Goal: Task Accomplishment & Management: Manage account settings

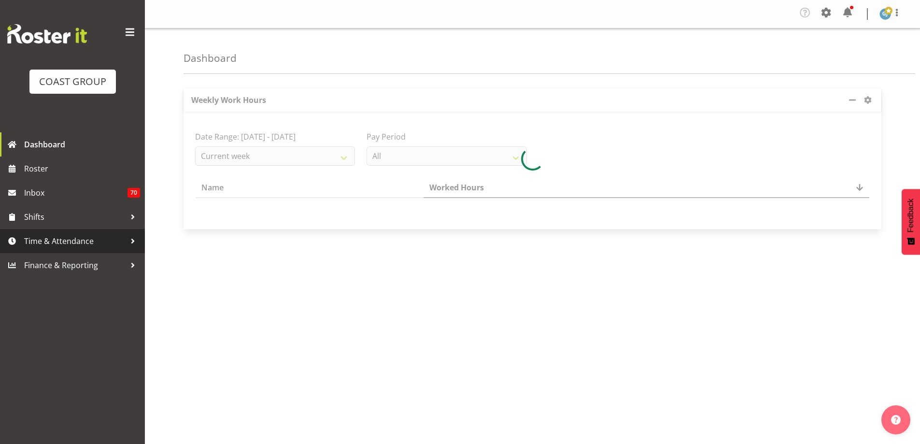
click at [133, 240] on div at bounding box center [133, 241] width 14 height 14
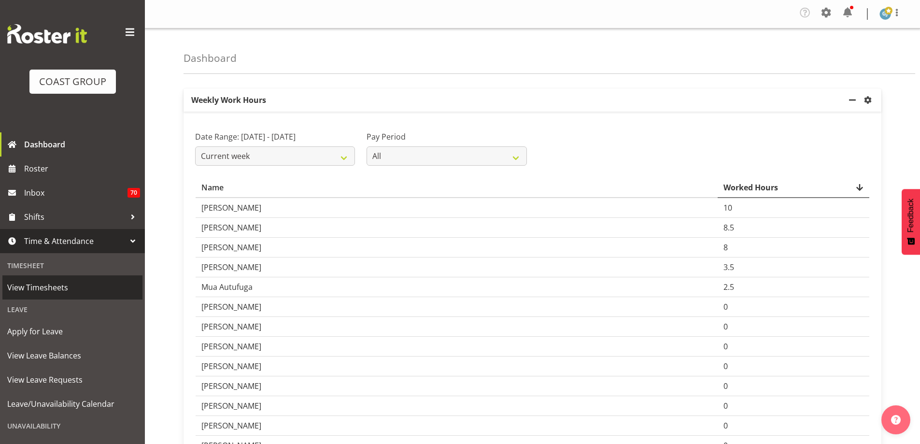
click at [85, 296] on link "View Timesheets" at bounding box center [72, 287] width 140 height 24
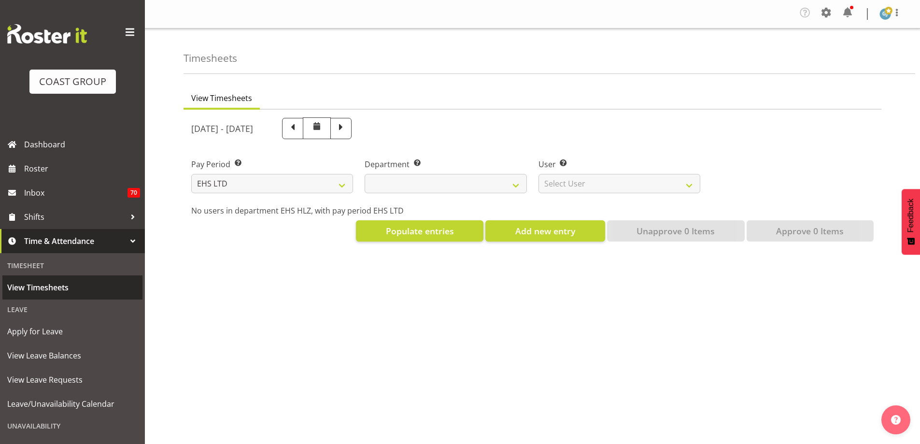
select select "7"
select select
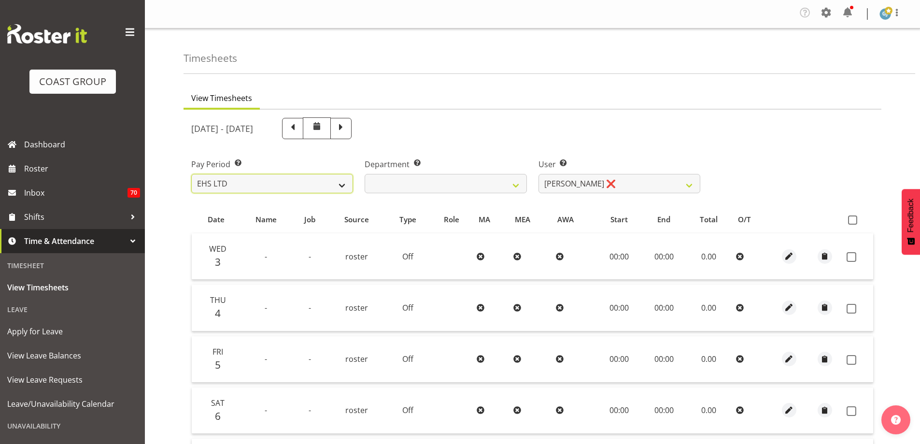
click at [343, 186] on select "SLP LTD EHS LTD DW LTD VEHICLES Carlton Events Hamilton 120 Limited Wellington …" at bounding box center [272, 183] width 162 height 19
select select "149"
click at [191, 174] on select "SLP LTD EHS LTD DW LTD VEHICLES Carlton Events Hamilton 120 Limited Wellington …" at bounding box center [272, 183] width 162 height 19
select select
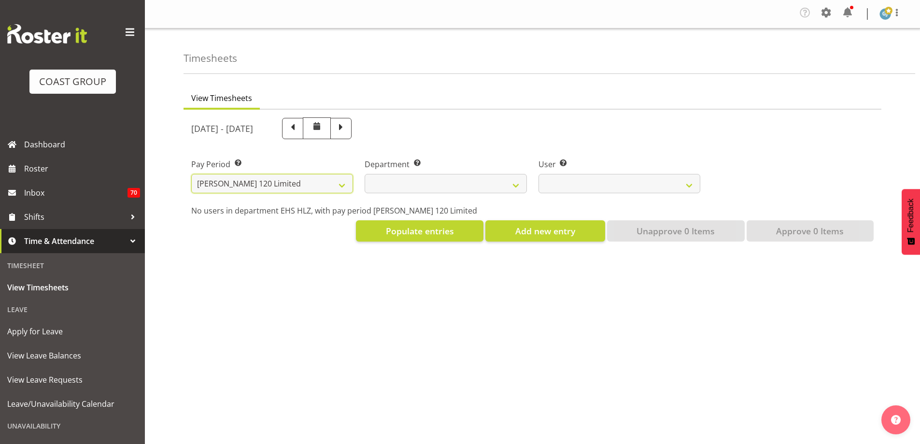
select select
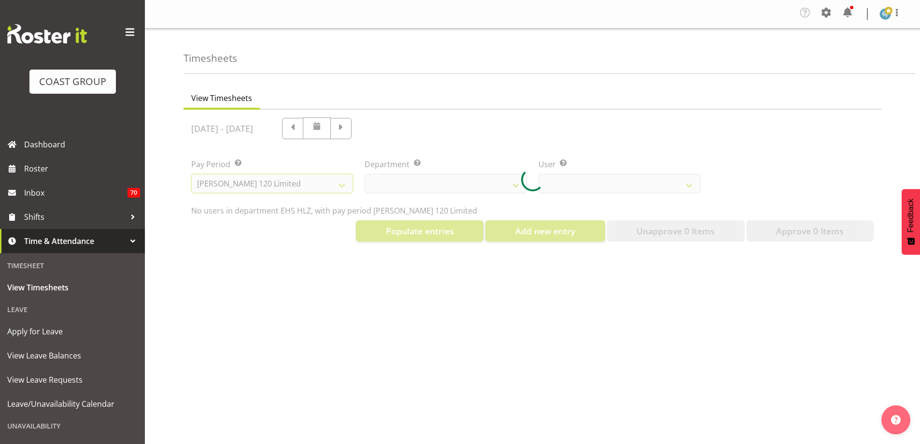
select select
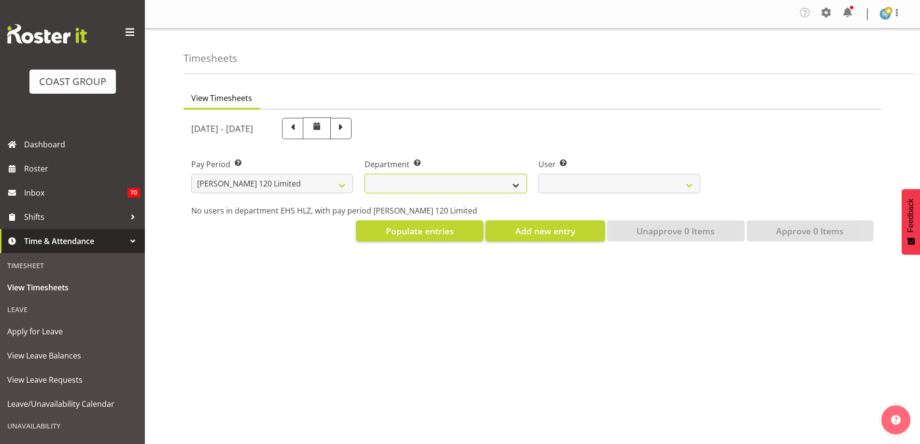
click at [516, 186] on select "Carlton Hamilton" at bounding box center [446, 183] width 162 height 19
select select "751"
click at [365, 174] on select "Carlton Hamilton" at bounding box center [446, 183] width 162 height 19
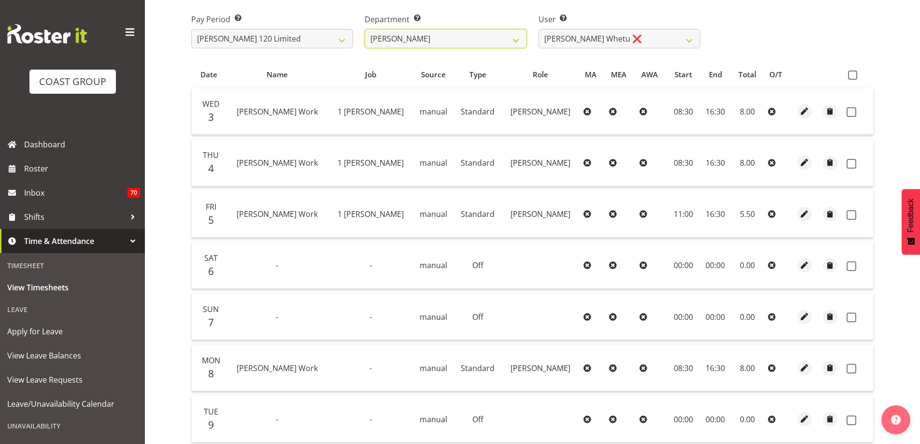
scroll to position [193, 0]
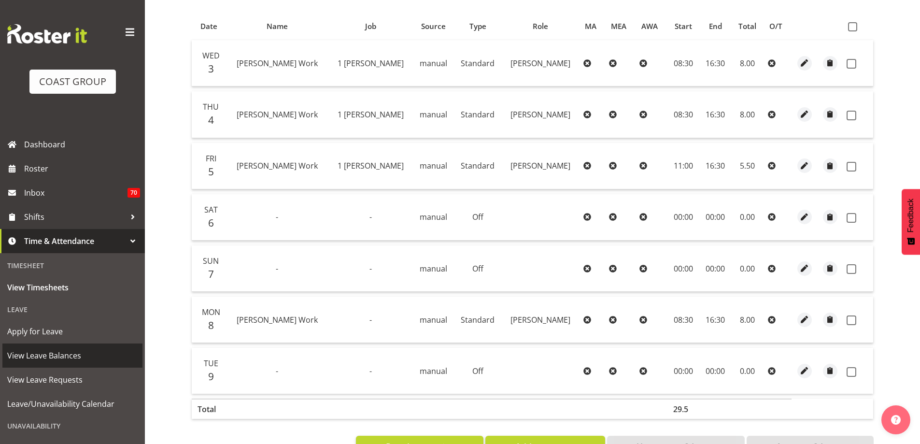
click at [71, 353] on span "View Leave Balances" at bounding box center [72, 355] width 130 height 14
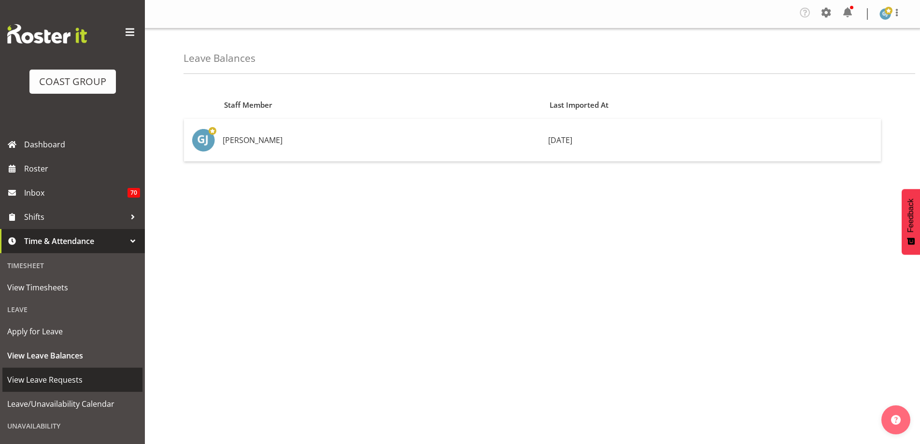
click at [66, 381] on span "View Leave Requests" at bounding box center [72, 379] width 130 height 14
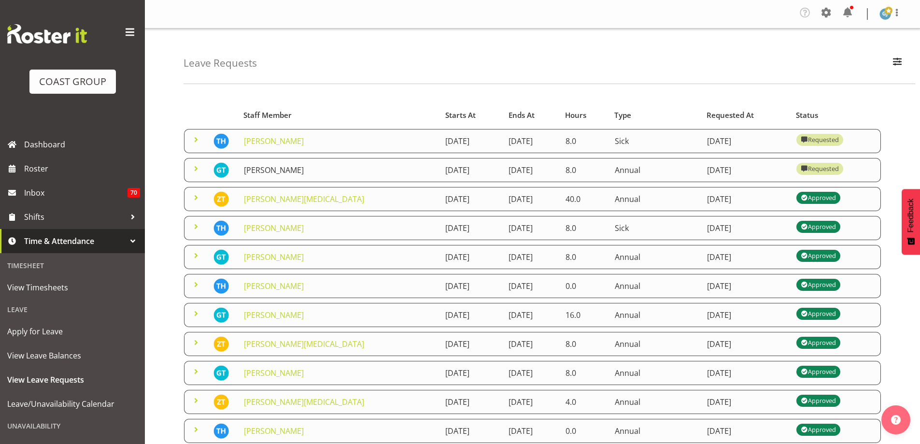
click at [295, 170] on link "Geoffrey Te Whetu" at bounding box center [274, 170] width 60 height 11
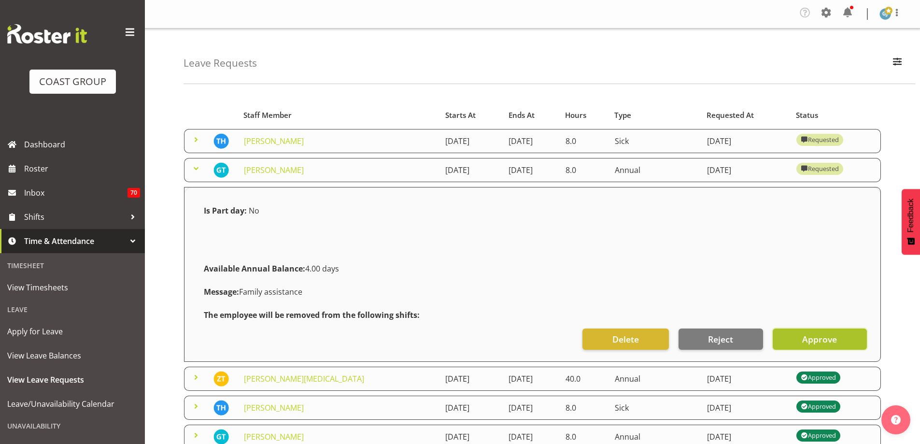
click at [801, 342] on button "Approve" at bounding box center [820, 338] width 94 height 21
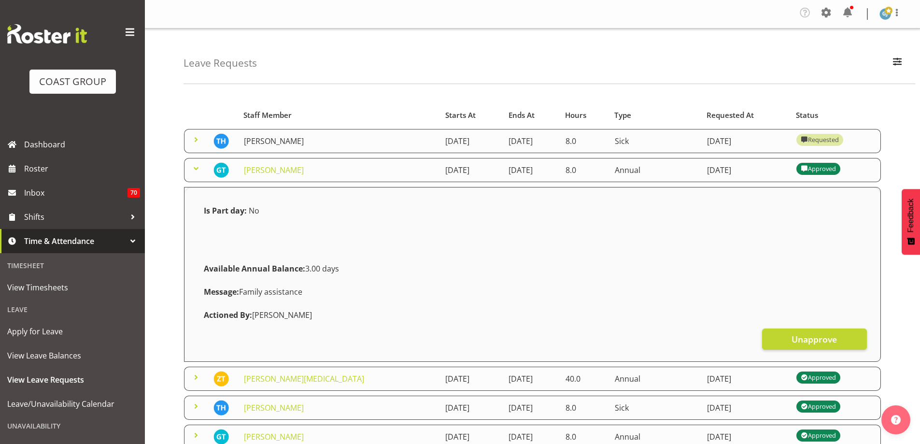
click at [275, 141] on link "[PERSON_NAME]" at bounding box center [274, 141] width 60 height 11
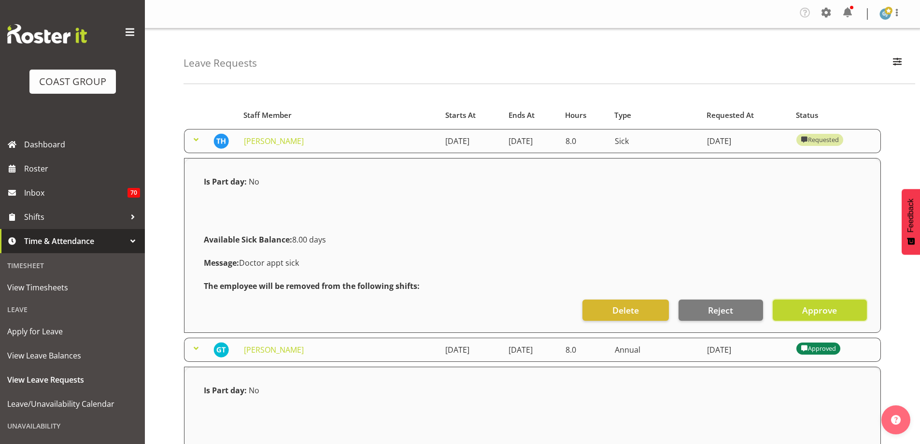
click at [839, 310] on button "Approve" at bounding box center [820, 309] width 94 height 21
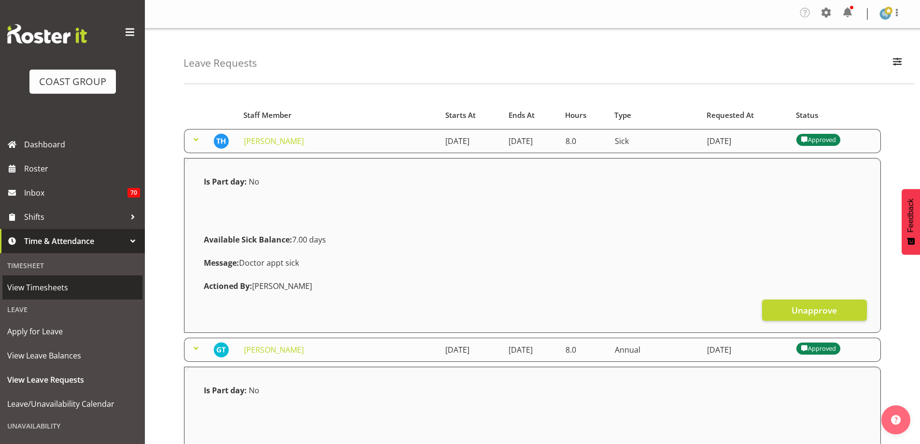
click at [46, 285] on span "View Timesheets" at bounding box center [72, 287] width 130 height 14
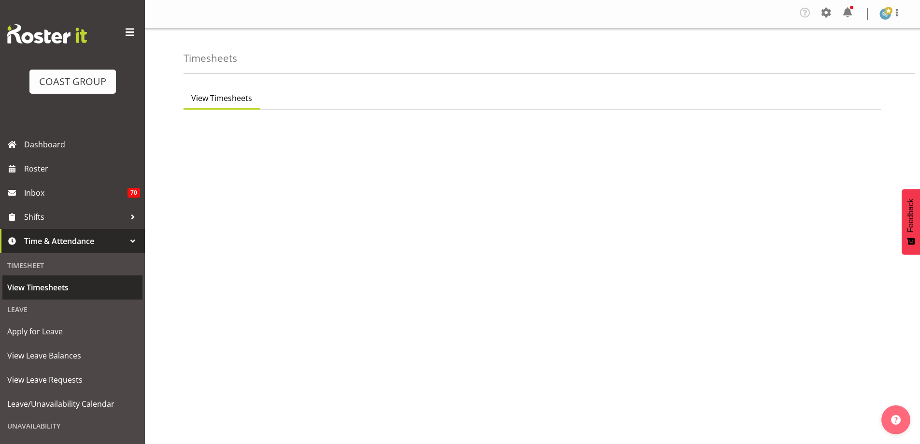
select select "7"
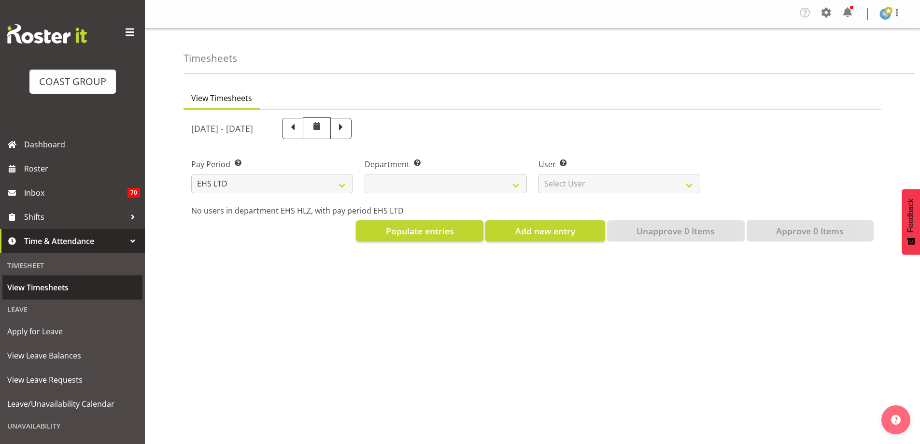
select select
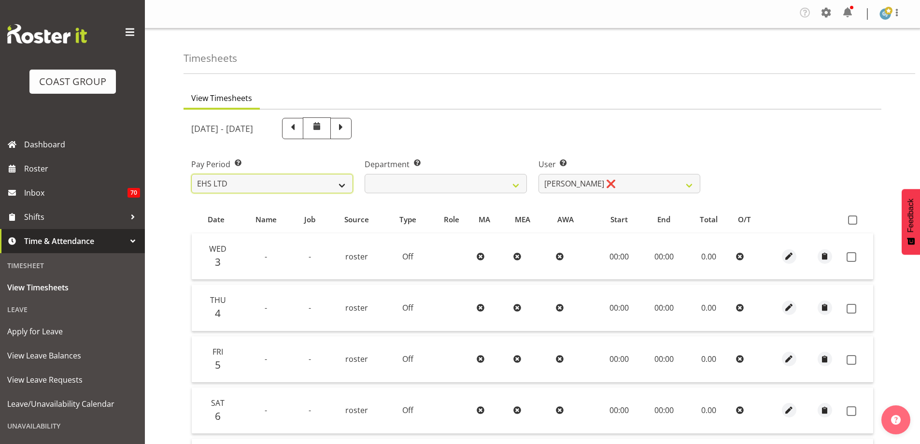
click at [342, 185] on select "SLP LTD EHS LTD DW LTD VEHICLES Carlton Events [PERSON_NAME] 120 Limited Wellin…" at bounding box center [272, 183] width 162 height 19
select select "149"
click at [191, 174] on select "SLP LTD EHS LTD DW LTD VEHICLES Carlton Events [PERSON_NAME] 120 Limited Wellin…" at bounding box center [272, 183] width 162 height 19
select select
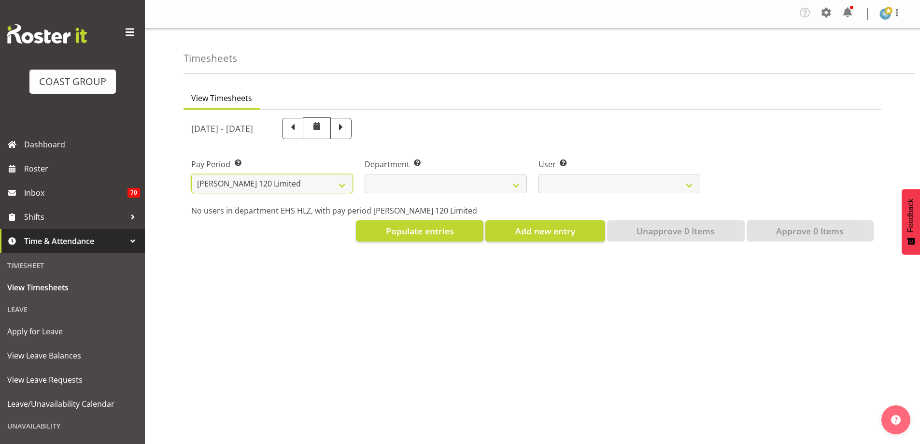
select select
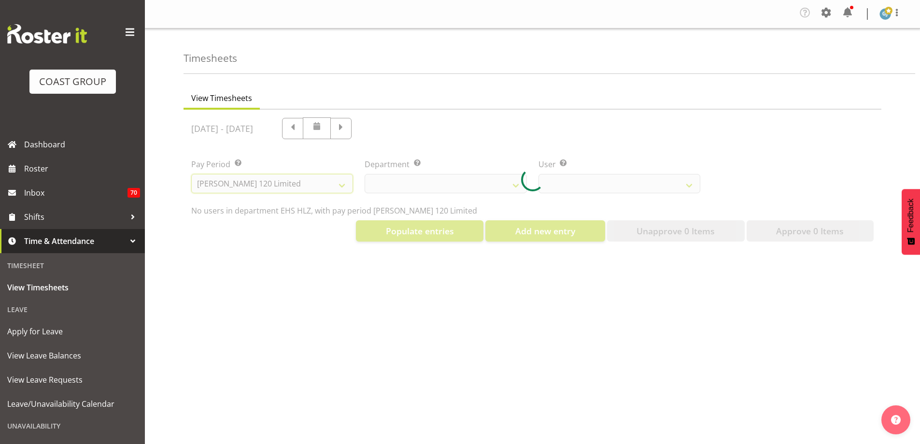
select select
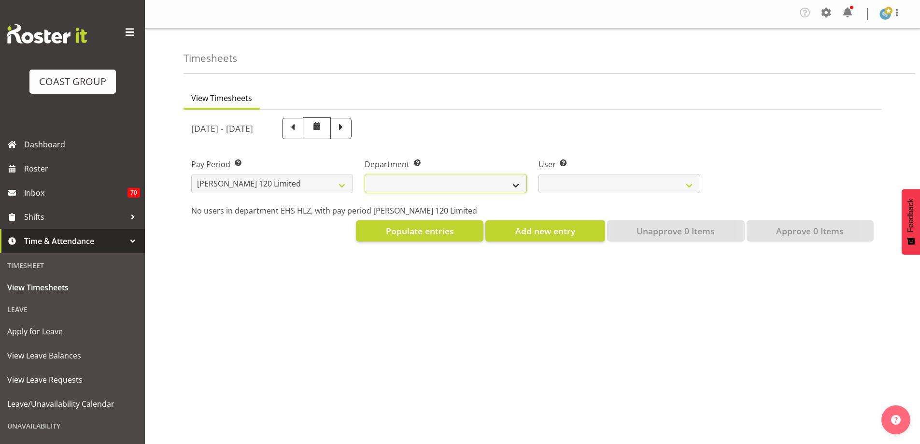
click at [516, 185] on select "[PERSON_NAME]" at bounding box center [446, 183] width 162 height 19
select select "751"
click at [365, 174] on select "[PERSON_NAME]" at bounding box center [446, 183] width 162 height 19
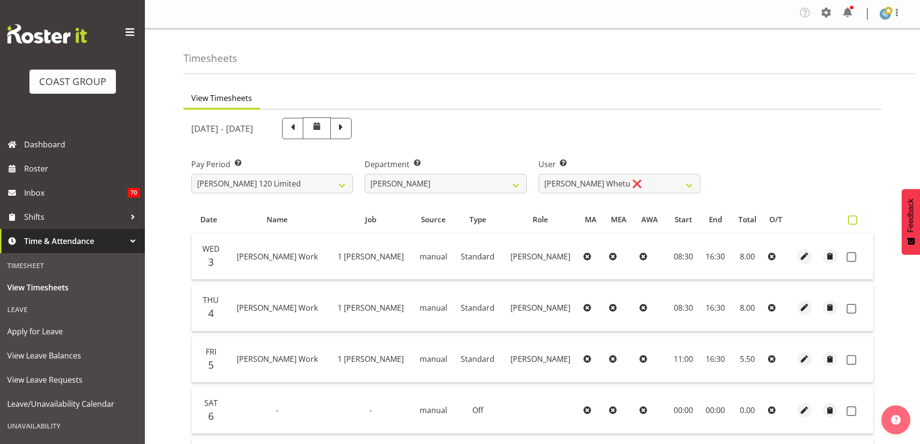
click at [854, 218] on span at bounding box center [852, 219] width 9 height 9
click at [854, 218] on input "checkbox" at bounding box center [851, 220] width 6 height 6
checkbox input "true"
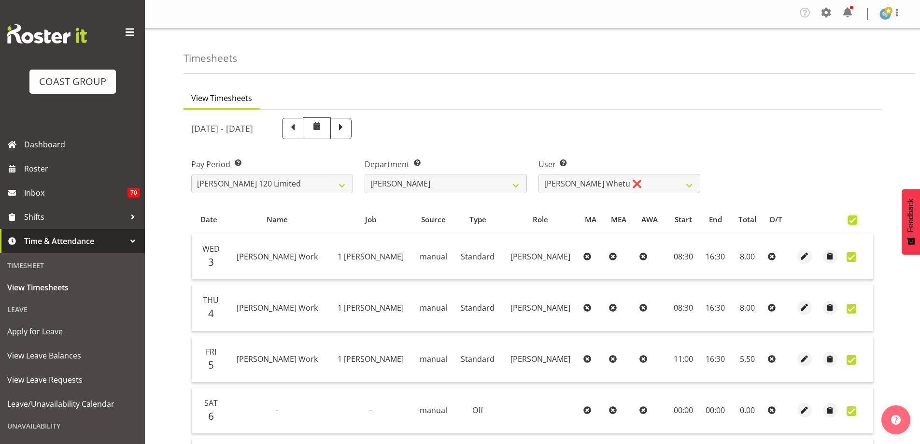
checkbox input "true"
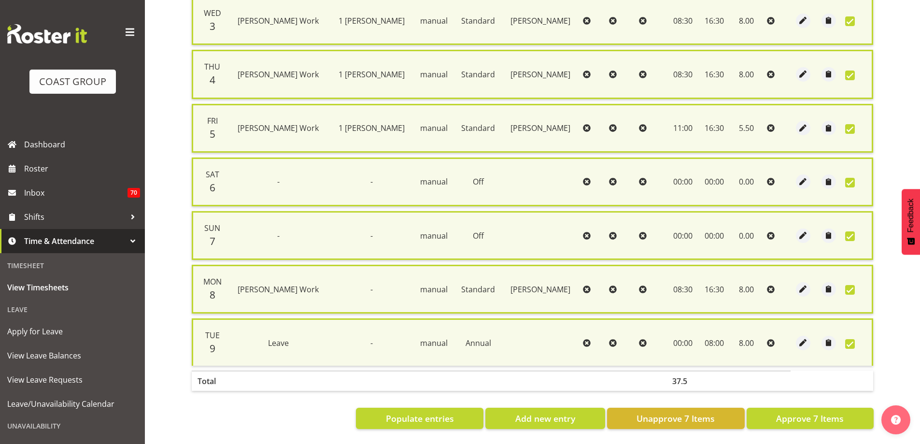
scroll to position [244, 0]
click at [816, 415] on span "Approve 7 Items" at bounding box center [810, 418] width 68 height 13
checkbox input "false"
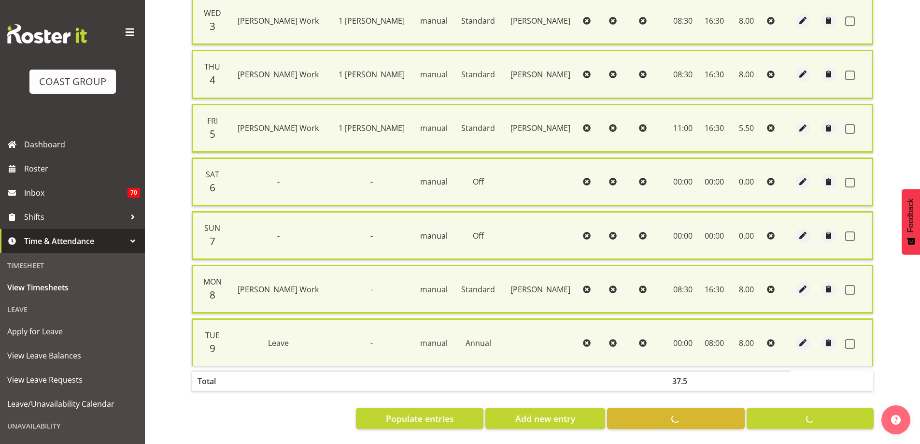
checkbox input "false"
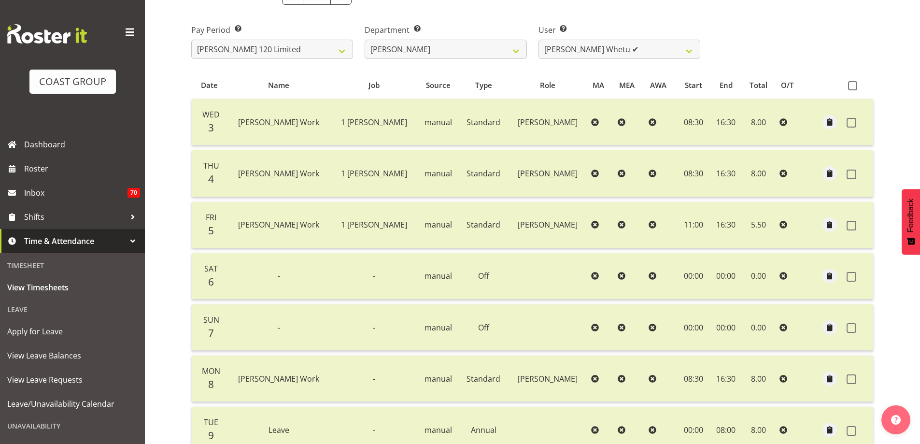
scroll to position [0, 0]
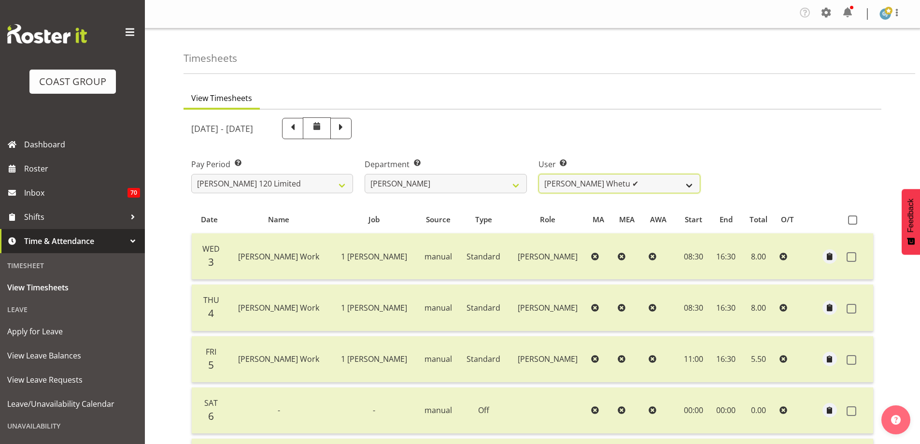
click at [690, 184] on select "Geoffrey Te Whetu ✔ Layton Gardener ❌ Olivia Lindale ❌ Stephanie Hill-Grant ❌ T…" at bounding box center [620, 183] width 162 height 19
select select "11356"
click at [539, 174] on select "Geoffrey Te Whetu ✔ Layton Gardener ❌ Olivia Lindale ❌ Stephanie Hill-Grant ❌ T…" at bounding box center [620, 183] width 162 height 19
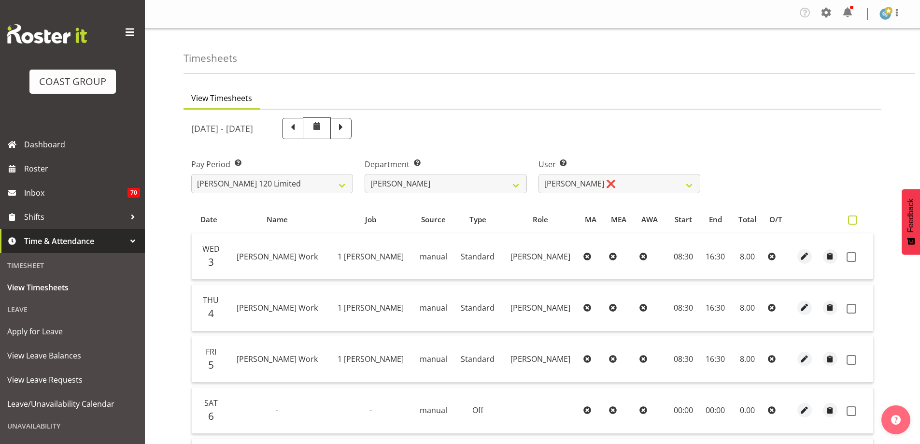
click at [851, 221] on span at bounding box center [852, 219] width 9 height 9
click at [851, 221] on input "checkbox" at bounding box center [851, 220] width 6 height 6
checkbox input "true"
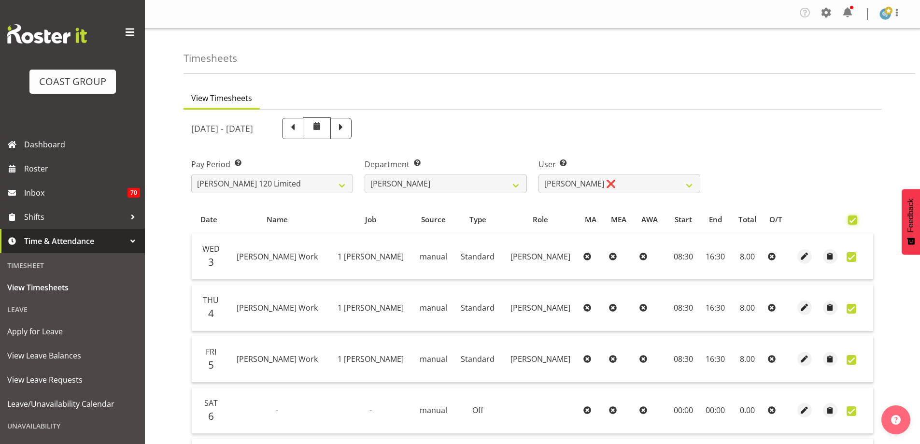
checkbox input "true"
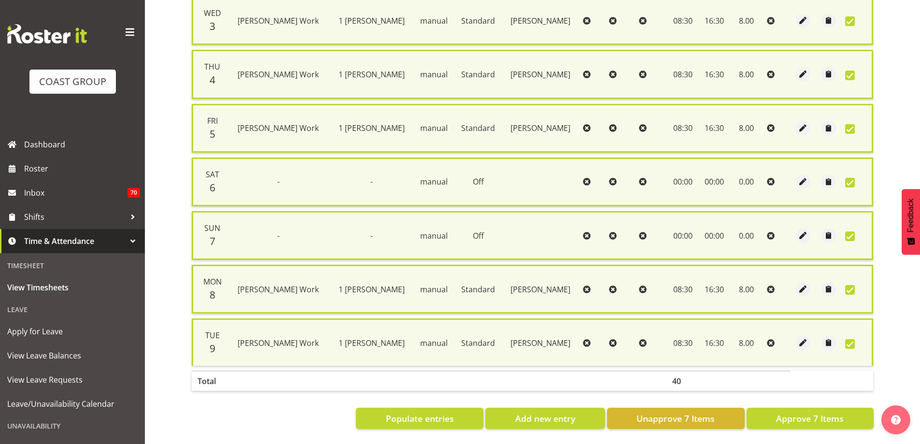
scroll to position [244, 0]
click at [808, 412] on span "Approve 7 Items" at bounding box center [810, 418] width 68 height 13
checkbox input "false"
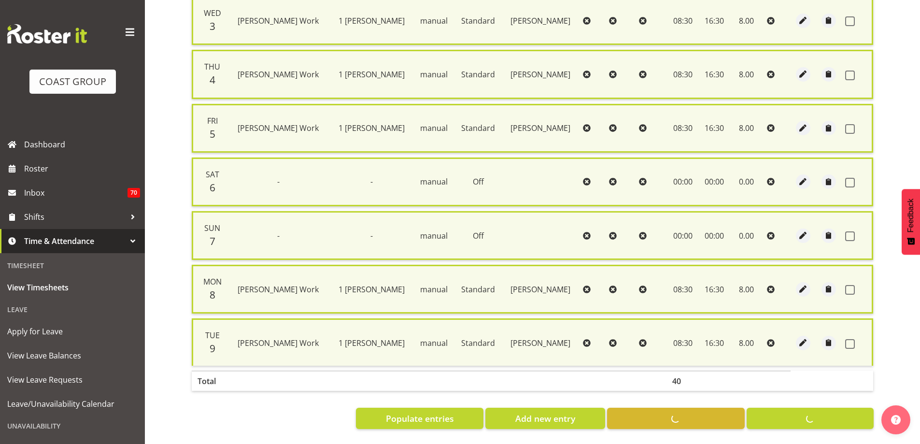
checkbox input "false"
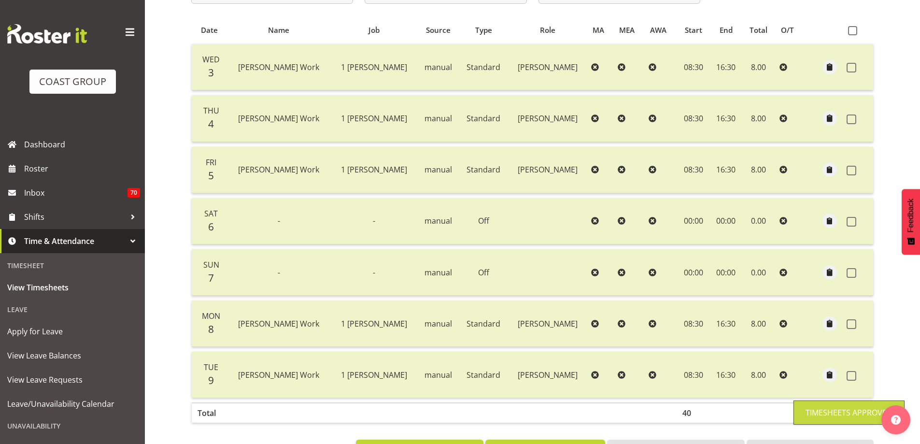
scroll to position [84, 0]
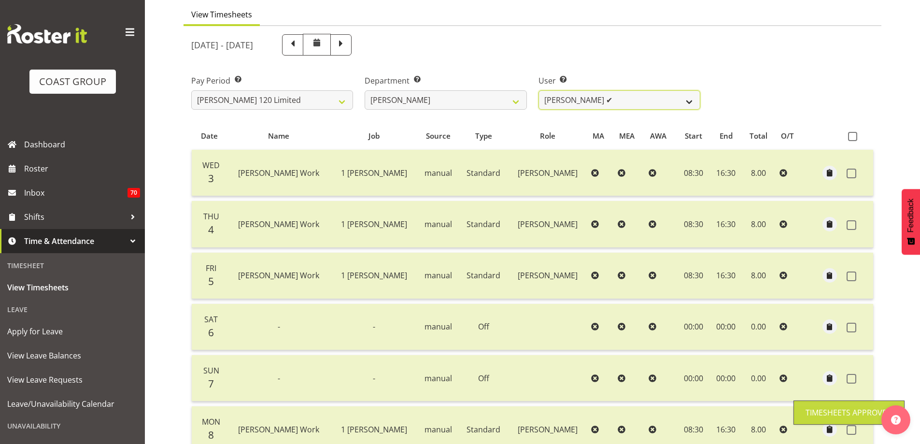
click at [692, 102] on select "Geoffrey Te Whetu ✔ Layton Gardener ✔ Olivia Lindale ❌ Stephanie Hill-Grant ❌ T…" at bounding box center [620, 99] width 162 height 19
click at [539, 90] on select "Geoffrey Te Whetu ✔ Layton Gardener ✔ Olivia Lindale ❌ Stephanie Hill-Grant ❌ T…" at bounding box center [620, 99] width 162 height 19
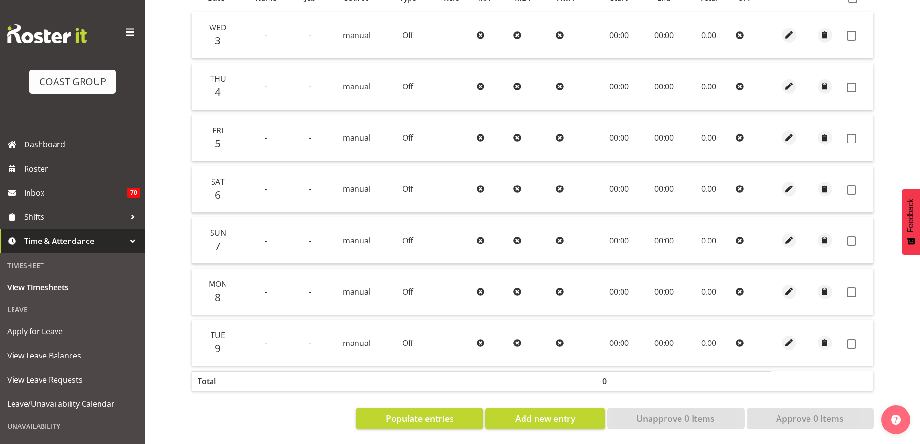
scroll to position [0, 0]
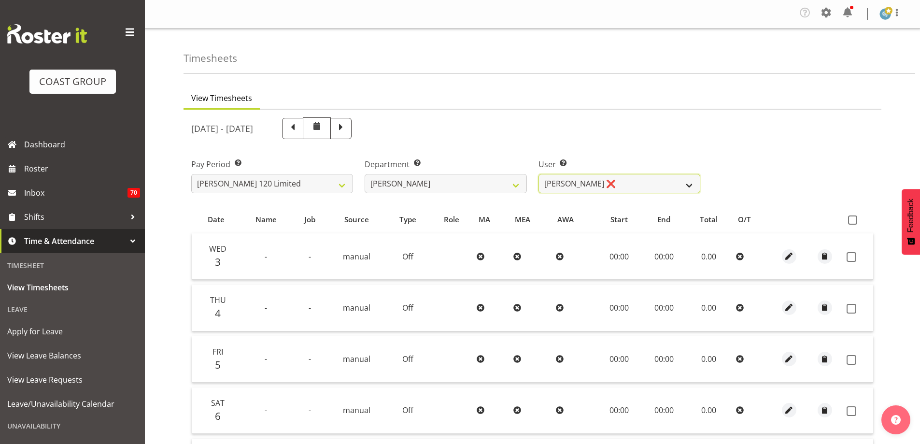
click at [688, 186] on select "Geoffrey Te Whetu ✔ Layton Gardener ✔ Olivia Lindale ❌ Stephanie Hill-Grant ❌ T…" at bounding box center [620, 183] width 162 height 19
select select "9928"
click at [539, 174] on select "Geoffrey Te Whetu ✔ Layton Gardener ✔ Olivia Lindale ❌ Stephanie Hill-Grant ❌ T…" at bounding box center [620, 183] width 162 height 19
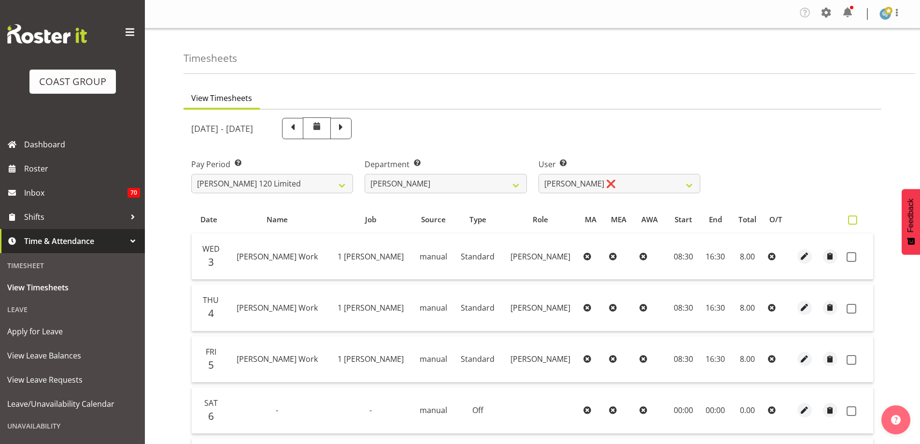
click at [856, 219] on span at bounding box center [852, 219] width 9 height 9
click at [854, 219] on input "checkbox" at bounding box center [851, 220] width 6 height 6
checkbox input "true"
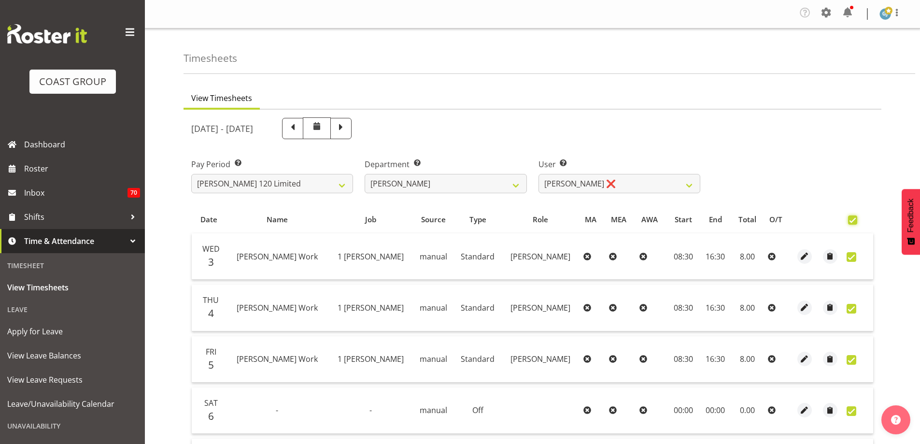
checkbox input "true"
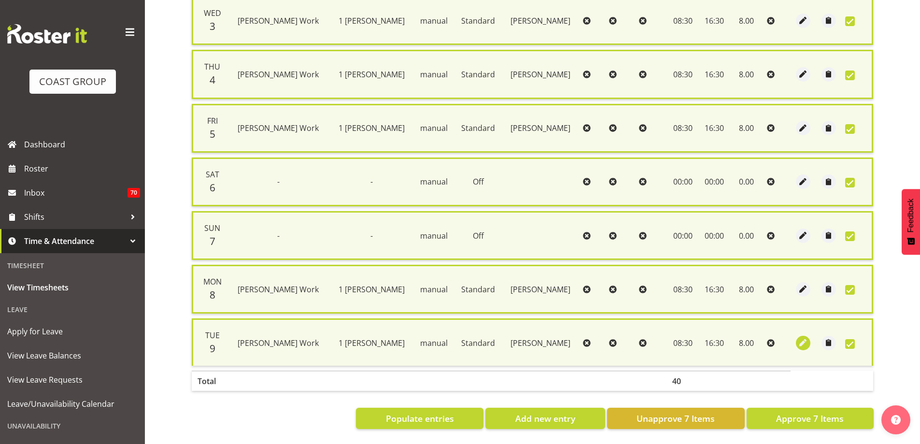
scroll to position [244, 0]
click at [832, 412] on span "Approve 7 Items" at bounding box center [810, 418] width 68 height 13
checkbox input "false"
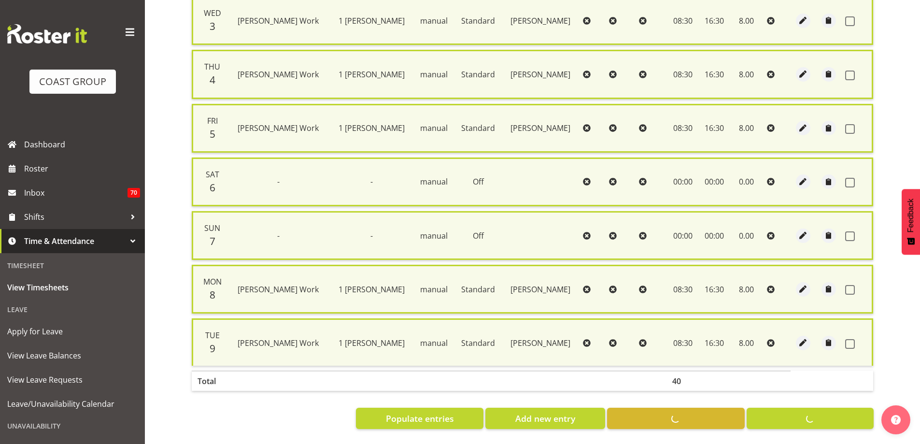
checkbox input "false"
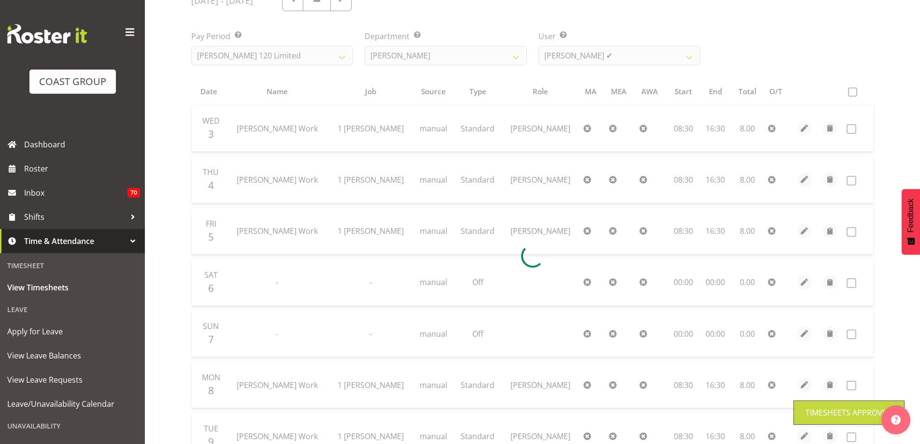
scroll to position [35, 0]
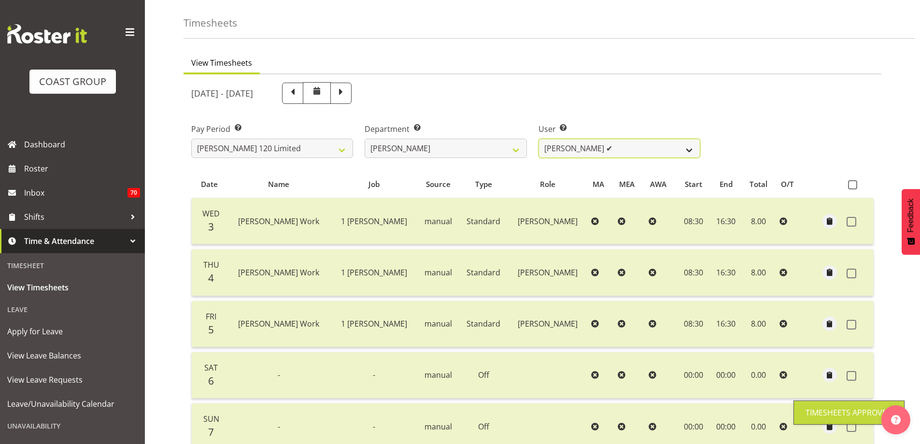
click at [690, 147] on select "Geoffrey Te Whetu ✔ Layton Gardener ✔ Olivia Lindale ❌ Stephanie Hill-Grant ✔ T…" at bounding box center [620, 148] width 162 height 19
select select "9929"
click at [539, 139] on select "Geoffrey Te Whetu ✔ Layton Gardener ✔ Olivia Lindale ❌ Stephanie Hill-Grant ✔ T…" at bounding box center [620, 148] width 162 height 19
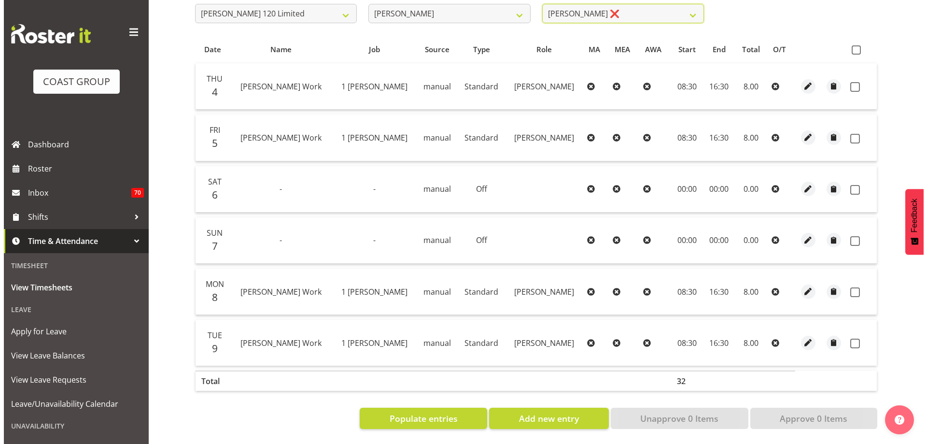
scroll to position [177, 0]
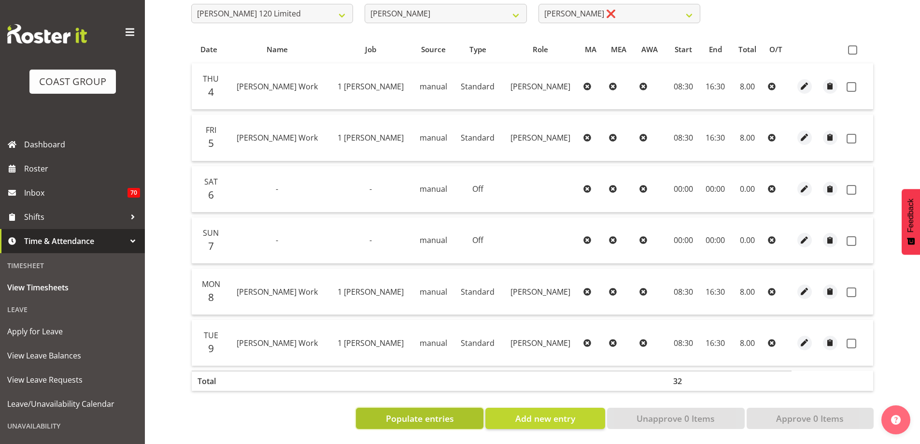
click at [446, 413] on span "Populate entries" at bounding box center [420, 418] width 68 height 13
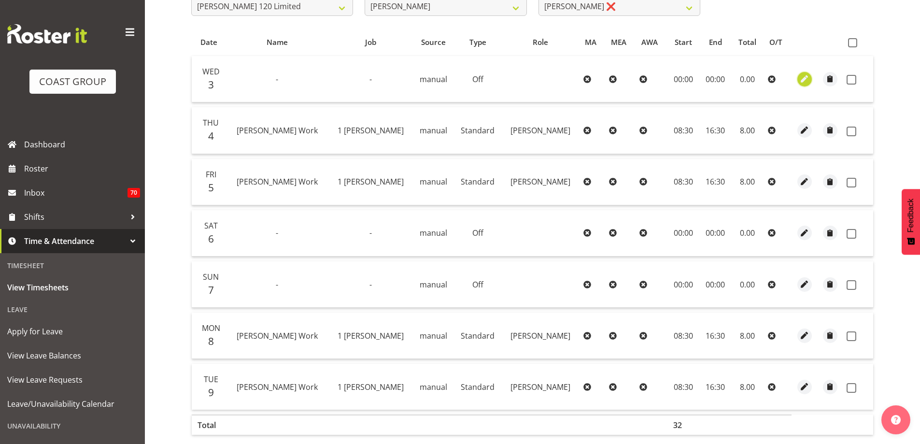
click at [807, 78] on span "button" at bounding box center [804, 78] width 11 height 11
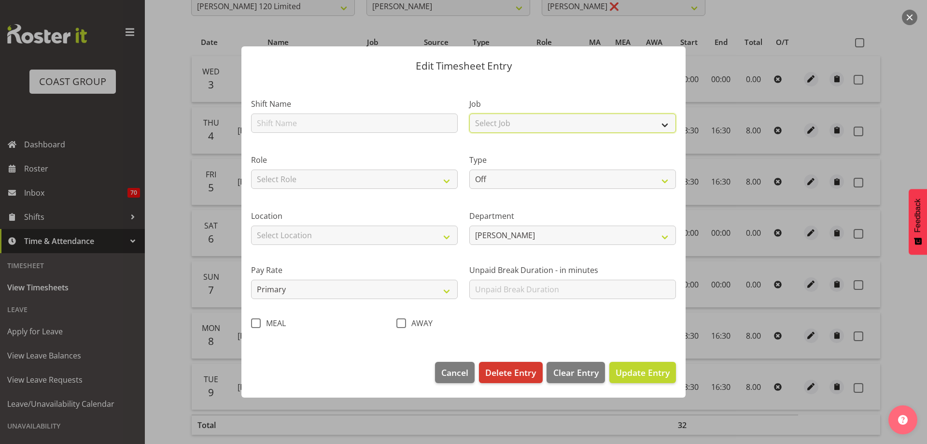
click at [665, 124] on select "Select Job 1 Carlton Events 1 Carlton Hamilton 1 Carlton Wellington 1 EHS WAREH…" at bounding box center [572, 123] width 207 height 19
select select "7031"
click at [469, 114] on select "Select Job 1 Carlton Events 1 Carlton Hamilton 1 Carlton Wellington 1 EHS WAREH…" at bounding box center [572, 123] width 207 height 19
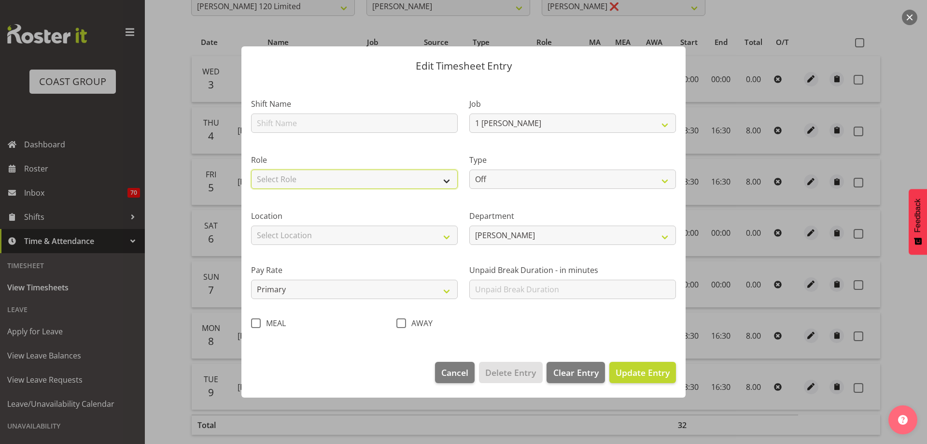
click at [454, 180] on select "Select Role CARLTON HAMILTON" at bounding box center [354, 179] width 207 height 19
select select "1338"
click at [251, 170] on select "Select Role CARLTON HAMILTON" at bounding box center [354, 179] width 207 height 19
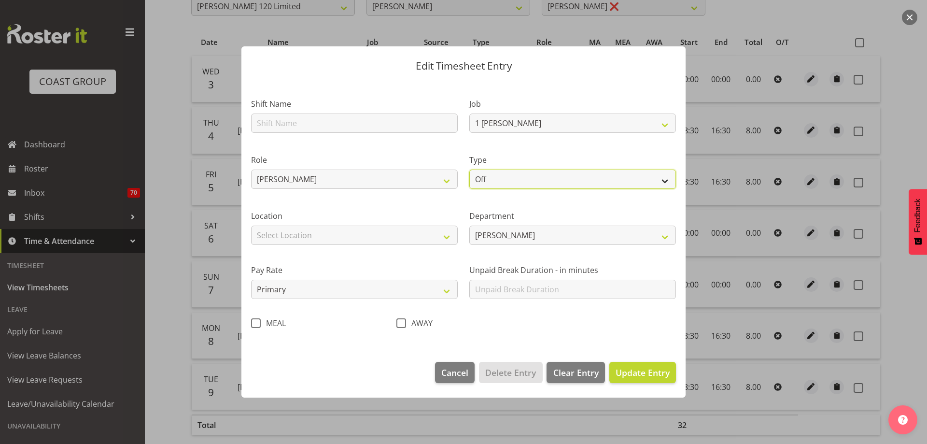
click at [668, 181] on select "Off Standard Public Holiday Public Holiday (Worked) Day In Lieu Annual Leave Si…" at bounding box center [572, 179] width 207 height 19
select select "Sick"
click at [469, 170] on select "Off Standard Public Holiday Public Holiday (Worked) Day In Lieu Annual Leave Si…" at bounding box center [572, 179] width 207 height 19
select select "8"
select select "2025"
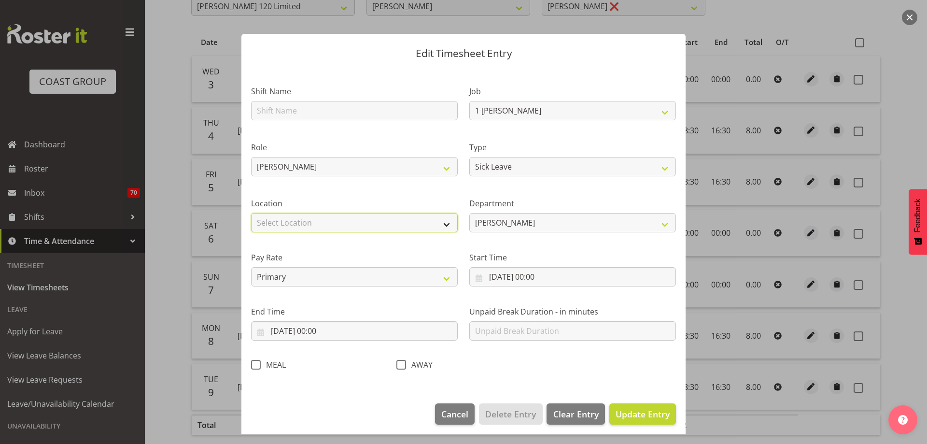
click at [447, 226] on select "Select Location CARLTON EVENTS Carlton Hamilton Carlton Wellington DW CHC DW DI…" at bounding box center [354, 222] width 207 height 19
select select "1074"
click at [251, 213] on select "Select Location CARLTON EVENTS Carlton Hamilton Carlton Wellington DW CHC DW DI…" at bounding box center [354, 222] width 207 height 19
click at [546, 279] on input "03/09/2025, 00:00" at bounding box center [572, 276] width 207 height 19
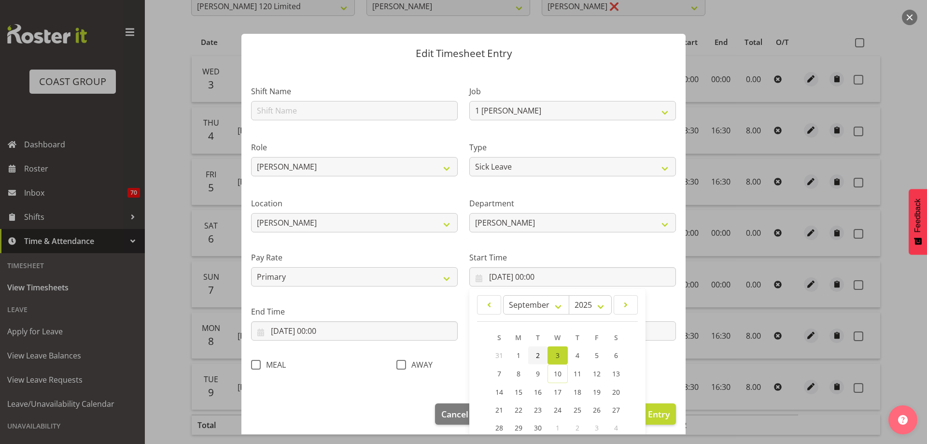
click at [536, 356] on span "2" at bounding box center [538, 355] width 4 height 9
type input "02/09/2025, 00:00"
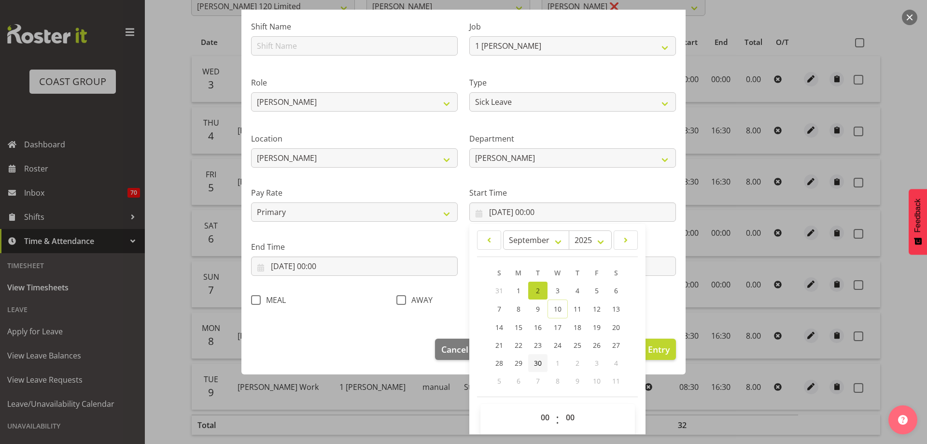
scroll to position [73, 0]
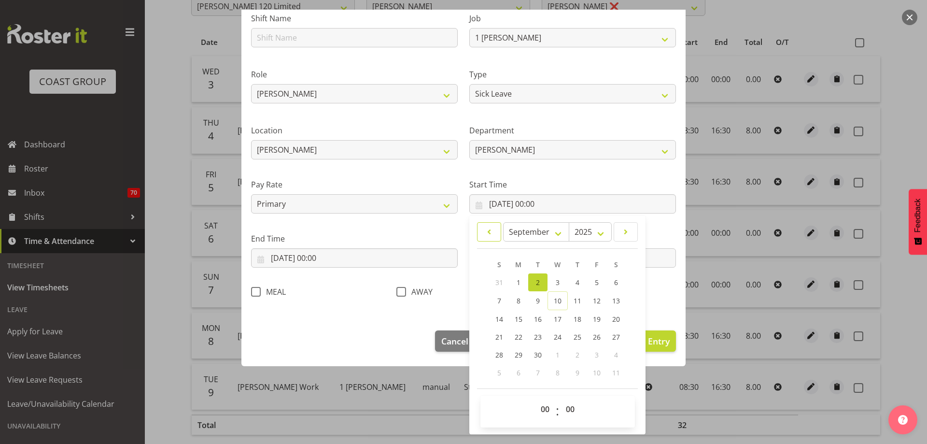
click at [484, 231] on span at bounding box center [490, 232] width 12 height 12
click at [623, 236] on span at bounding box center [626, 233] width 12 height 12
select select "8"
click at [556, 281] on span "3" at bounding box center [558, 283] width 4 height 9
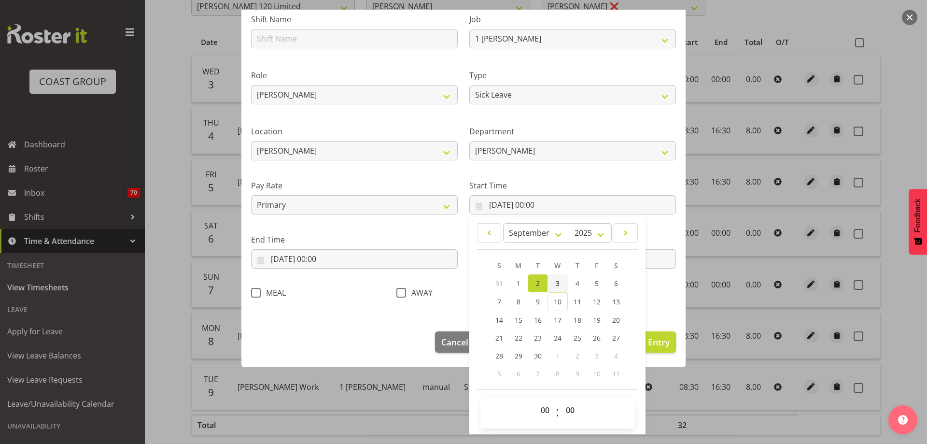
type input "03/09/2025, 00:00"
click at [541, 413] on select "00 01 02 03 04 05 06 07 08 09 10 11 12 13 14 15 16 17 18 19 20 21 22 23" at bounding box center [547, 409] width 22 height 19
select select "8"
click at [536, 400] on select "00 01 02 03 04 05 06 07 08 09 10 11 12 13 14 15 16 17 18 19 20 21 22 23" at bounding box center [547, 409] width 22 height 19
type input "03/09/2025, 08:00"
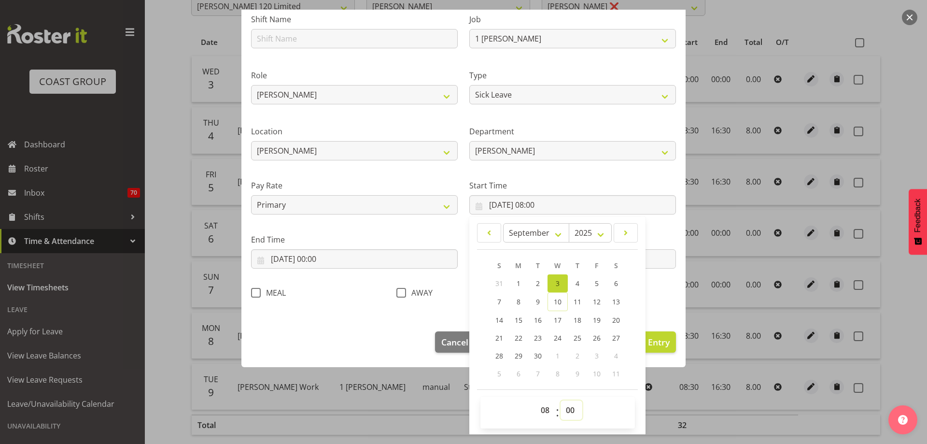
click at [568, 412] on select "00 01 02 03 04 05 06 07 08 09 10 11 12 13 14 15 16 17 18 19 20 21 22 23 24 25 2…" at bounding box center [572, 409] width 22 height 19
select select "30"
click at [561, 400] on select "00 01 02 03 04 05 06 07 08 09 10 11 12 13 14 15 16 17 18 19 20 21 22 23 24 25 2…" at bounding box center [572, 409] width 22 height 19
type input "03/09/2025, 08:30"
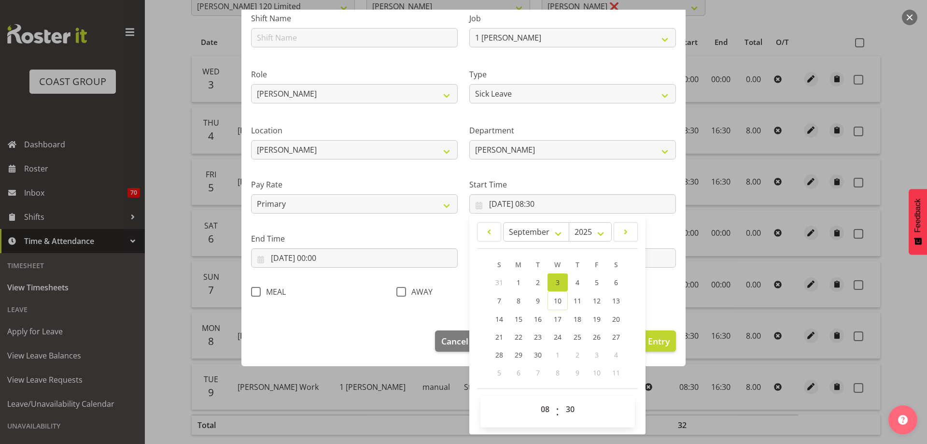
click at [666, 280] on div "Shift Name Job 1 Carlton Events 1 Carlton Hamilton 1 Carlton Wellington 1 EHS W…" at bounding box center [463, 152] width 437 height 306
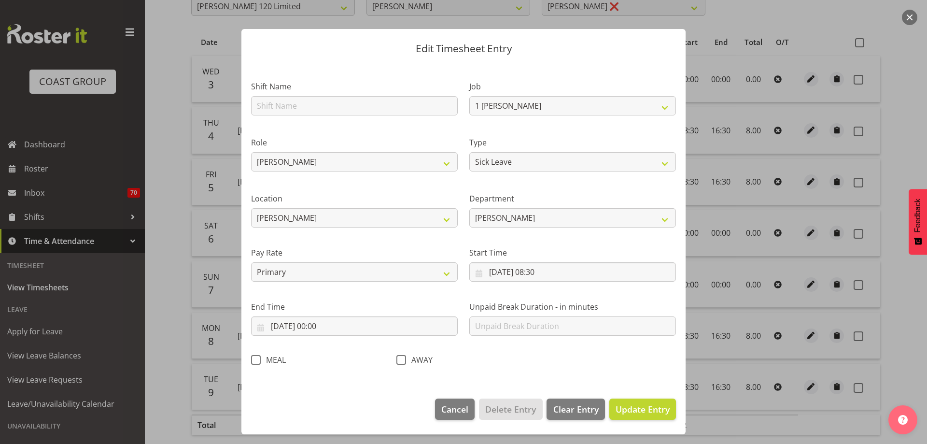
scroll to position [5, 0]
click at [320, 327] on input "03/09/2025, 00:00" at bounding box center [354, 325] width 207 height 19
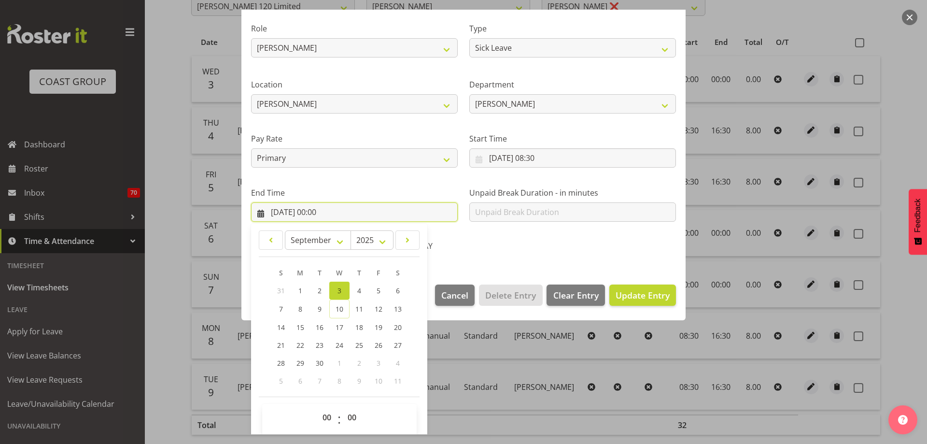
scroll to position [127, 0]
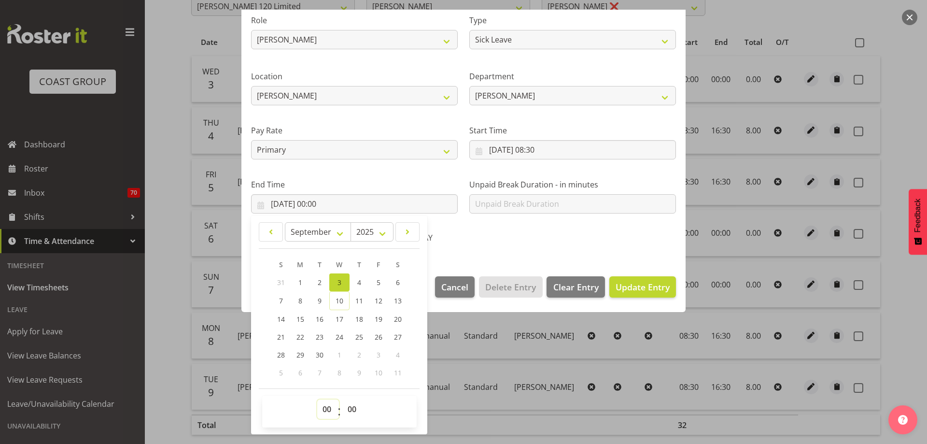
click at [328, 410] on select "00 01 02 03 04 05 06 07 08 09 10 11 12 13 14 15 16 17 18 19 20 21 22 23" at bounding box center [328, 408] width 22 height 19
select select "16"
click at [317, 399] on select "00 01 02 03 04 05 06 07 08 09 10 11 12 13 14 15 16 17 18 19 20 21 22 23" at bounding box center [328, 408] width 22 height 19
type input "03/09/2025, 16:00"
drag, startPoint x: 354, startPoint y: 410, endPoint x: 359, endPoint y: 411, distance: 4.9
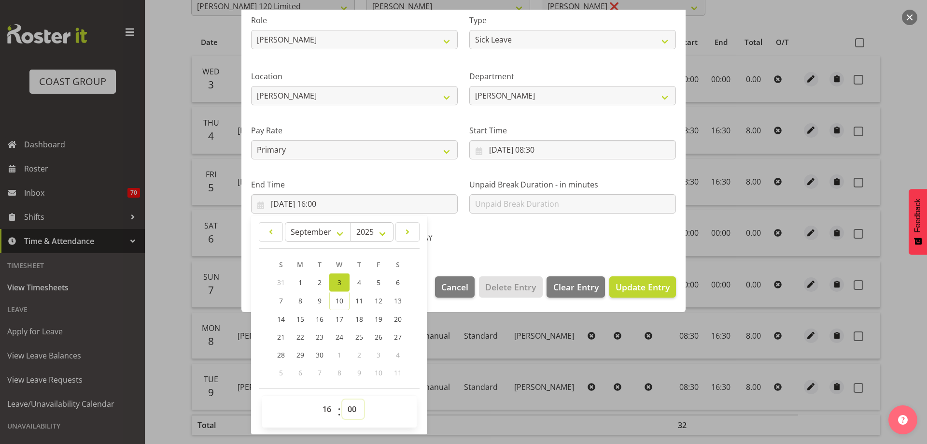
click at [354, 410] on select "00 01 02 03 04 05 06 07 08 09 10 11 12 13 14 15 16 17 18 19 20 21 22 23 24 25 2…" at bounding box center [353, 408] width 22 height 19
select select "30"
click at [342, 399] on select "00 01 02 03 04 05 06 07 08 09 10 11 12 13 14 15 16 17 18 19 20 21 22 23 24 25 2…" at bounding box center [353, 408] width 22 height 19
type input "03/09/2025, 16:30"
click at [477, 426] on div "Edit Timesheet Entry Shift Name Job 1 Carlton Events 1 Carlton Hamilton 1 Carlt…" at bounding box center [464, 222] width 464 height 425
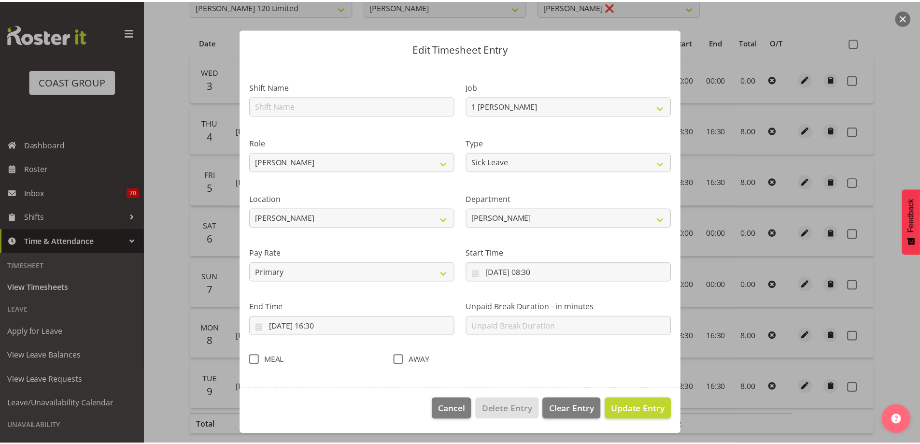
scroll to position [5, 0]
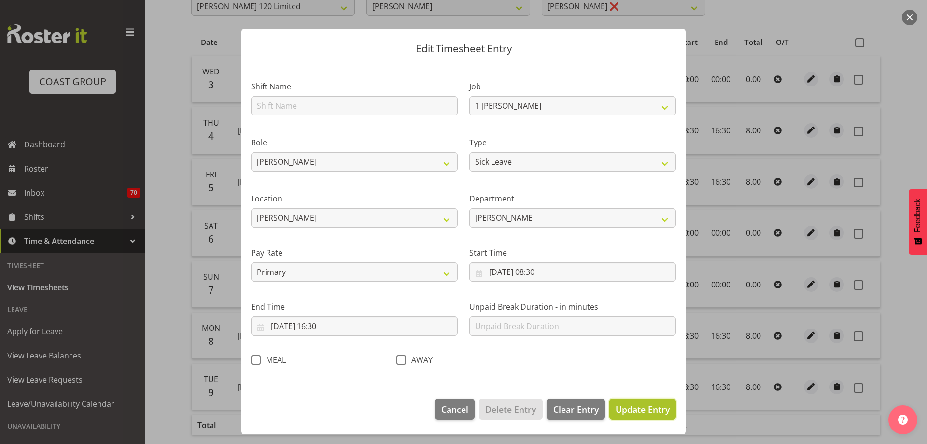
click at [631, 408] on span "Update Entry" at bounding box center [643, 409] width 54 height 12
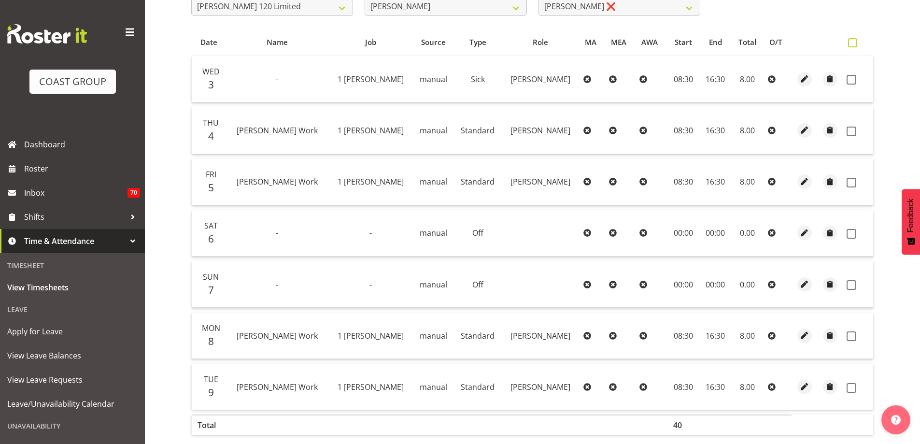
click at [854, 43] on span at bounding box center [852, 42] width 9 height 9
click at [854, 43] on input "checkbox" at bounding box center [851, 43] width 6 height 6
checkbox input "true"
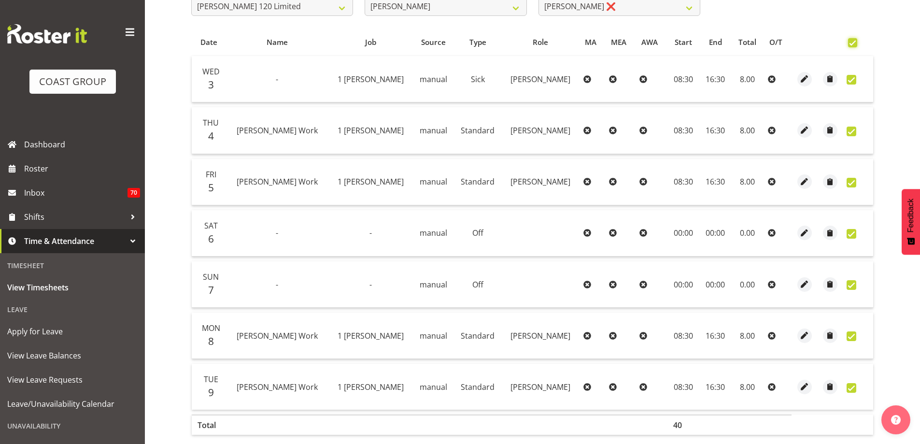
checkbox input "true"
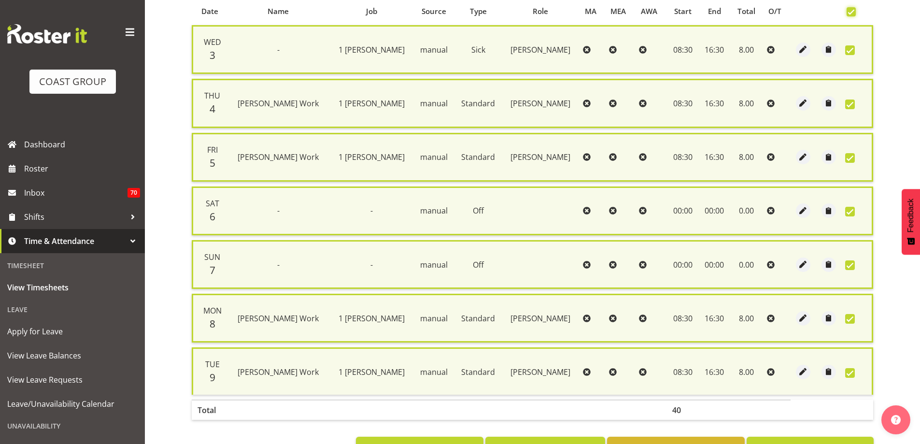
scroll to position [244, 0]
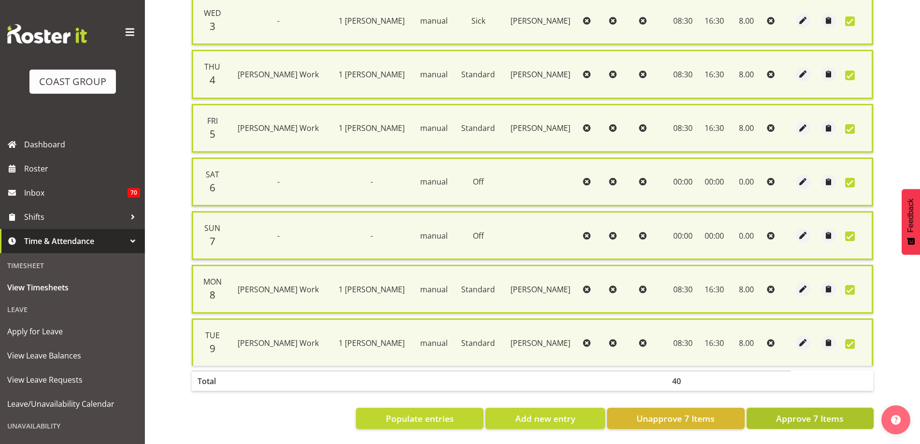
click at [819, 412] on span "Approve 7 Items" at bounding box center [810, 418] width 68 height 13
checkbox input "false"
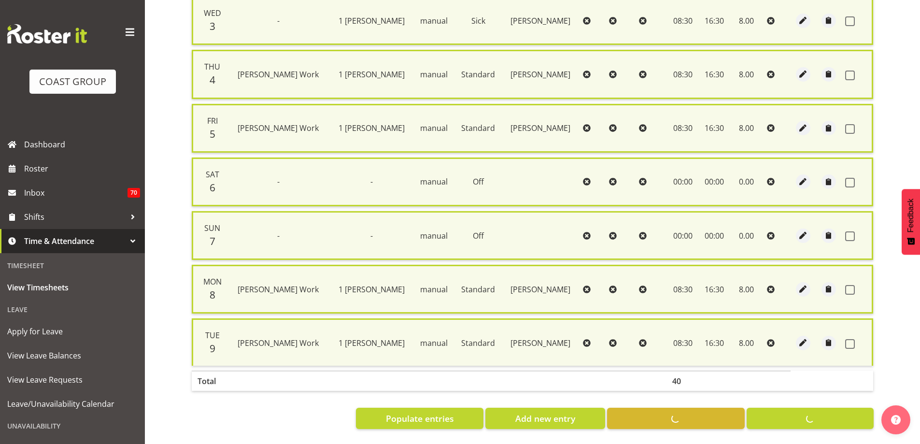
checkbox input "false"
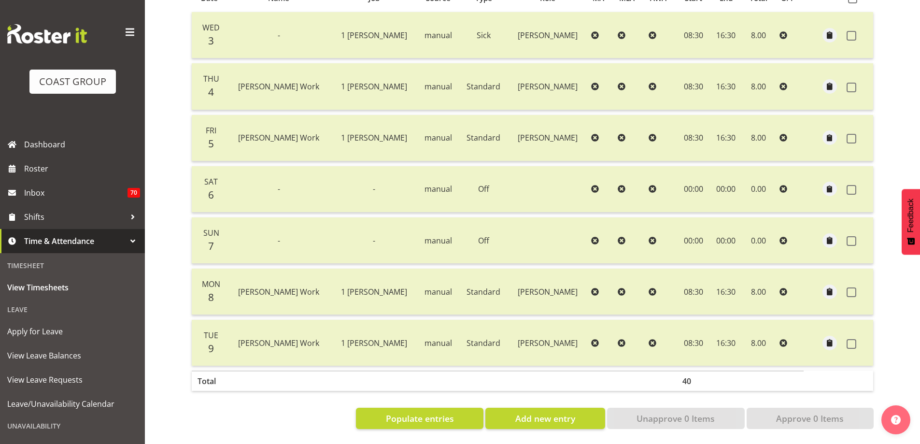
scroll to position [0, 0]
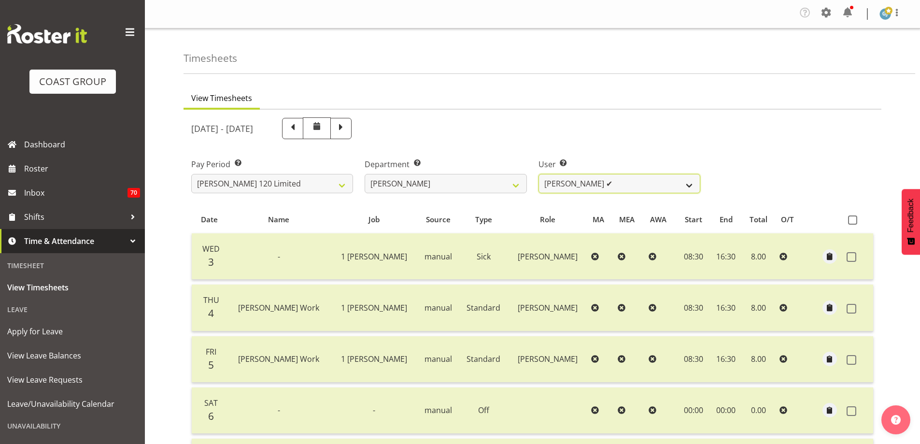
click at [693, 180] on select "Geoffrey Te Whetu ✔ Layton Gardener ✔ Olivia Lindale ❌ Stephanie Hill-Grant ✔ T…" at bounding box center [620, 183] width 162 height 19
select select "10438"
click at [539, 174] on select "Geoffrey Te Whetu ✔ Layton Gardener ✔ Olivia Lindale ❌ Stephanie Hill-Grant ✔ T…" at bounding box center [620, 183] width 162 height 19
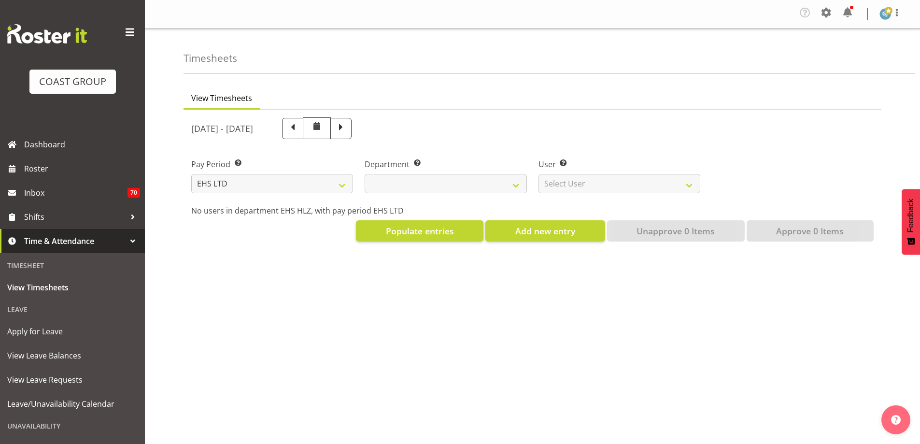
select select "7"
select select
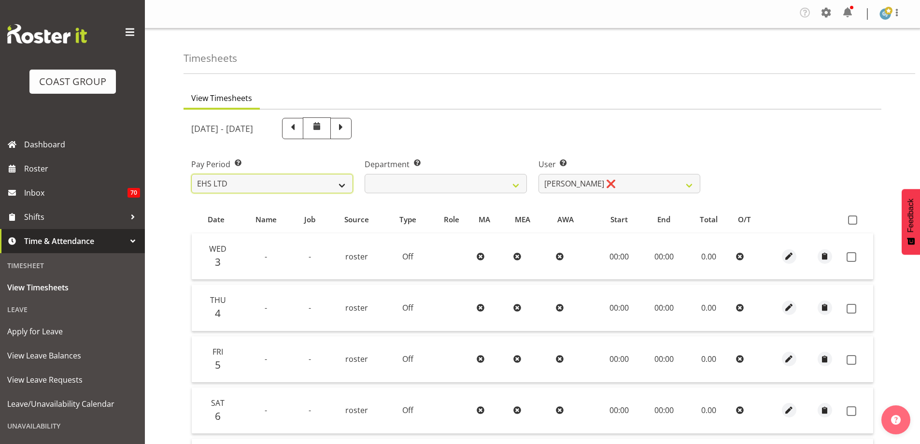
click at [345, 182] on select "SLP LTD EHS LTD DW LTD VEHICLES Carlton Events [PERSON_NAME] 120 Limited Wellin…" at bounding box center [272, 183] width 162 height 19
select select "149"
click at [191, 174] on select "SLP LTD EHS LTD DW LTD VEHICLES Carlton Events [PERSON_NAME] 120 Limited Wellin…" at bounding box center [272, 183] width 162 height 19
select select
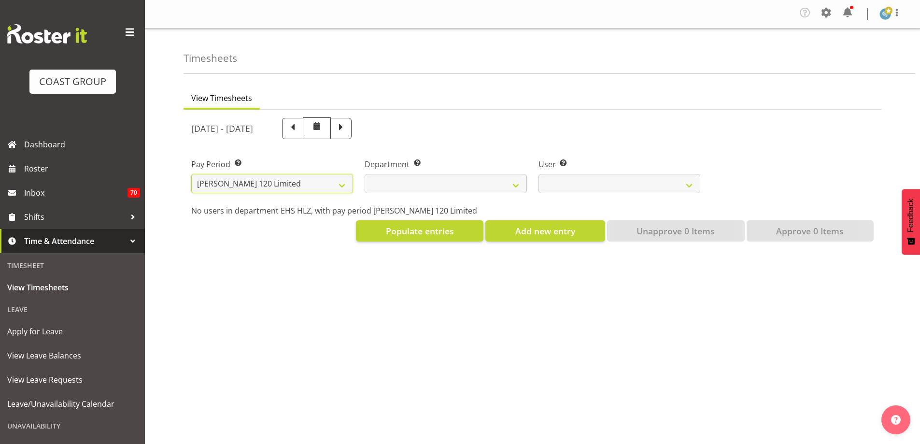
select select
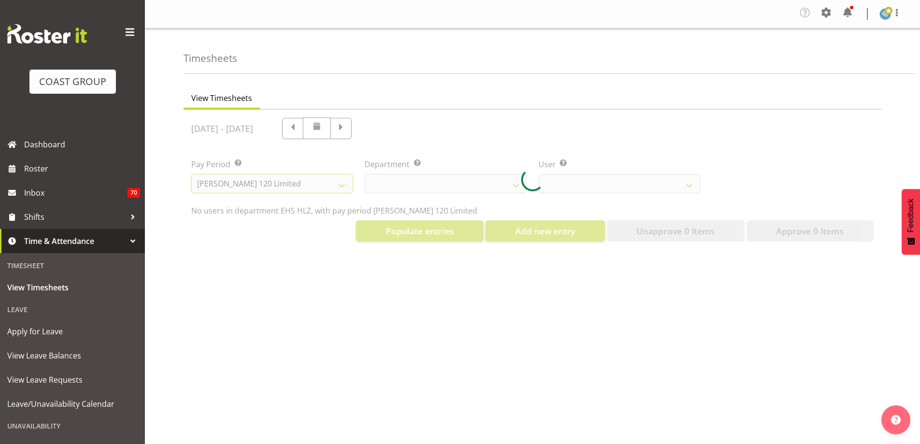
select select
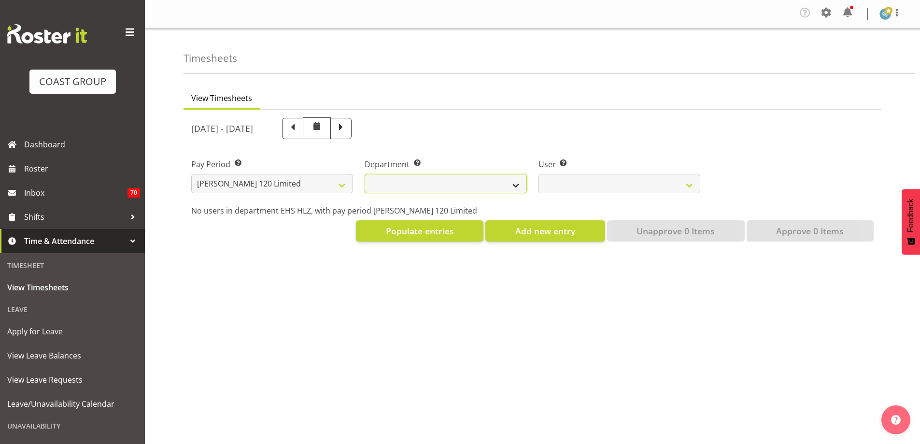
click at [515, 186] on select "[PERSON_NAME]" at bounding box center [446, 183] width 162 height 19
select select "751"
click at [365, 174] on select "[PERSON_NAME]" at bounding box center [446, 183] width 162 height 19
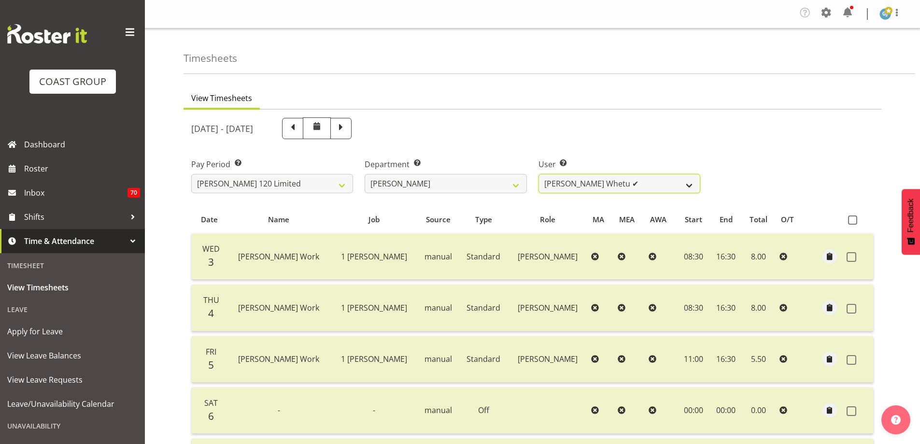
click at [692, 185] on select "Geoffrey Te Whetu ✔ Layton Gardener ✔ Olivia Lindale ❌ Stephanie Hill-Grant ✔ T…" at bounding box center [620, 183] width 162 height 19
click at [539, 174] on select "Geoffrey Te Whetu ✔ Layton Gardener ✔ Olivia Lindale ❌ Stephanie Hill-Grant ✔ T…" at bounding box center [620, 183] width 162 height 19
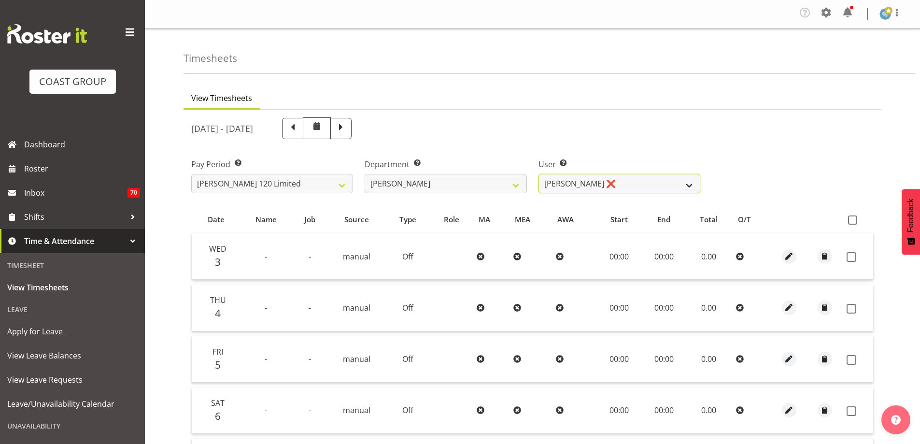
click at [689, 184] on select "Geoffrey Te Whetu ✔ Layton Gardener ✔ Olivia Lindale ❌ Stephanie Hill-Grant ✔ T…" at bounding box center [620, 183] width 162 height 19
select select "9995"
click at [539, 174] on select "Geoffrey Te Whetu ✔ Layton Gardener ✔ Olivia Lindale ❌ Stephanie Hill-Grant ✔ T…" at bounding box center [620, 183] width 162 height 19
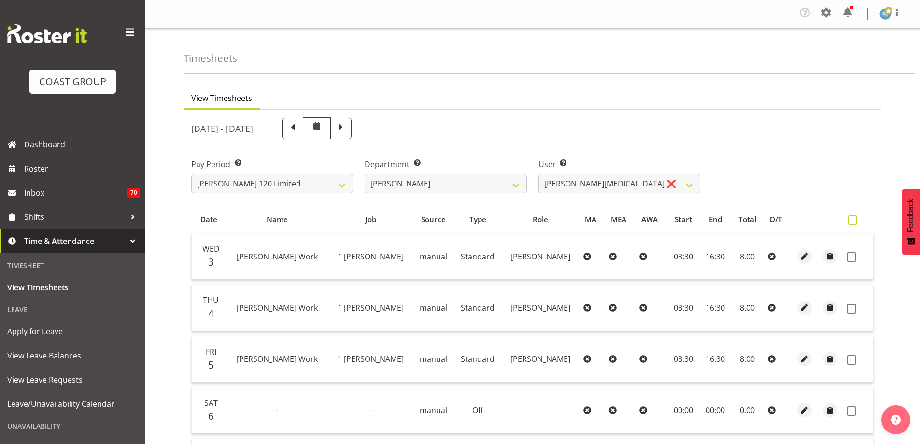
click at [853, 219] on span at bounding box center [852, 219] width 9 height 9
click at [853, 219] on input "checkbox" at bounding box center [851, 220] width 6 height 6
checkbox input "true"
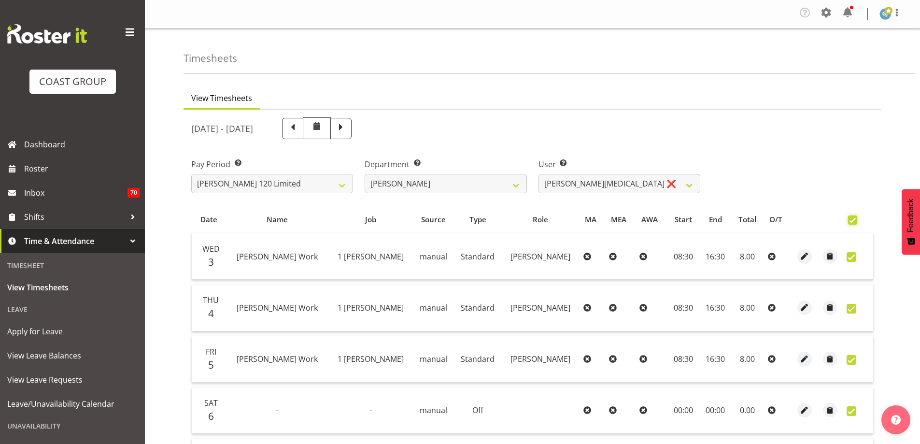
checkbox input "true"
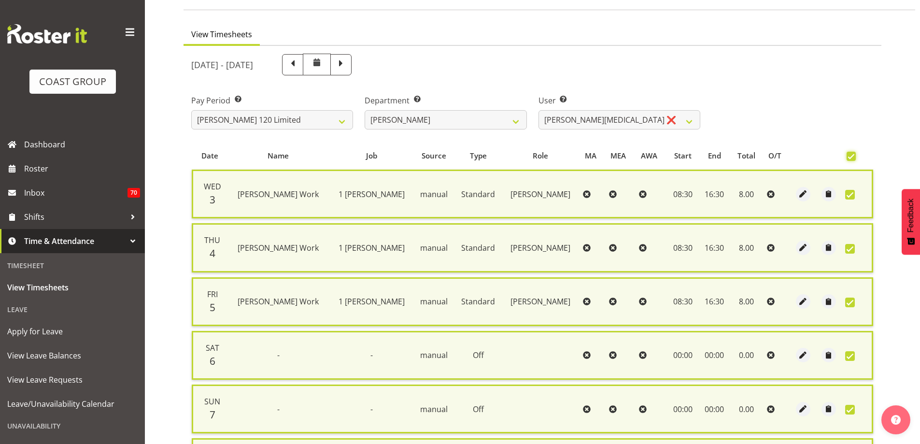
scroll to position [242, 0]
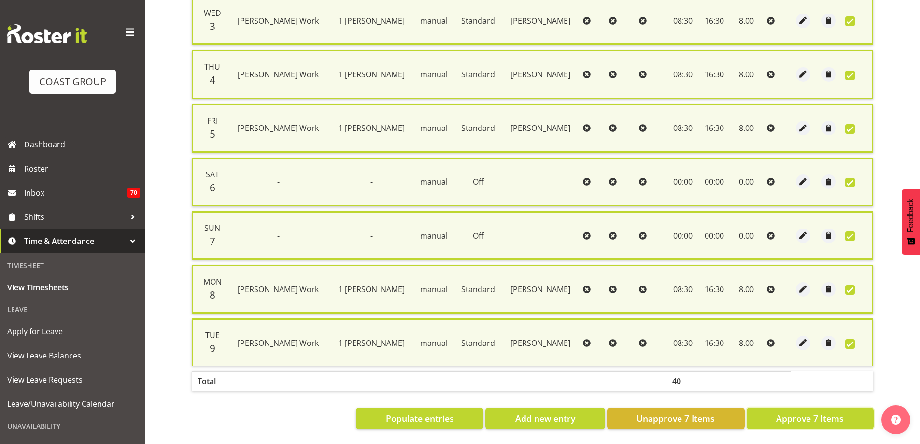
click at [797, 414] on span "Approve 7 Items" at bounding box center [810, 418] width 68 height 13
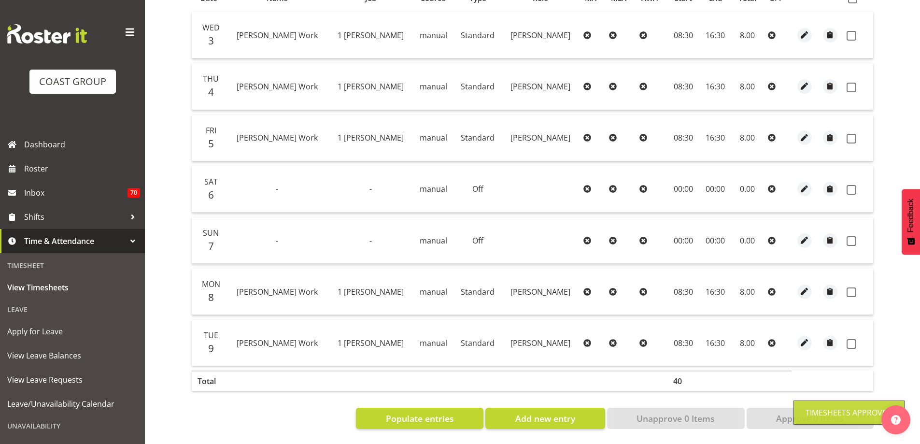
checkbox input "false"
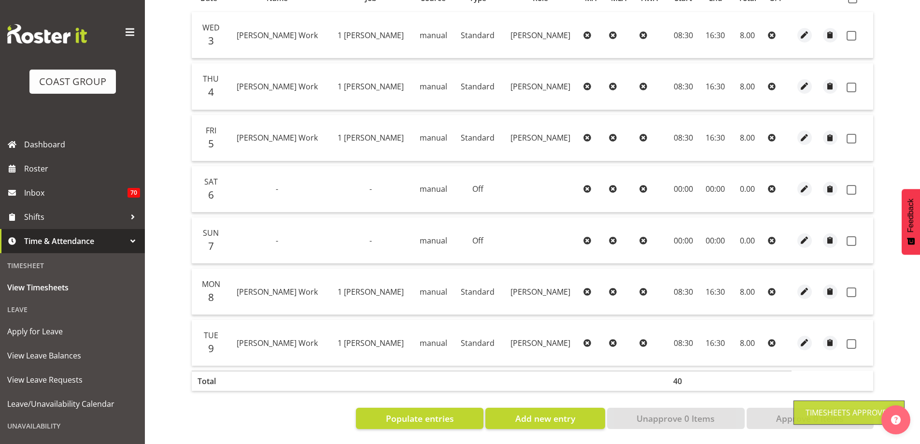
checkbox input "false"
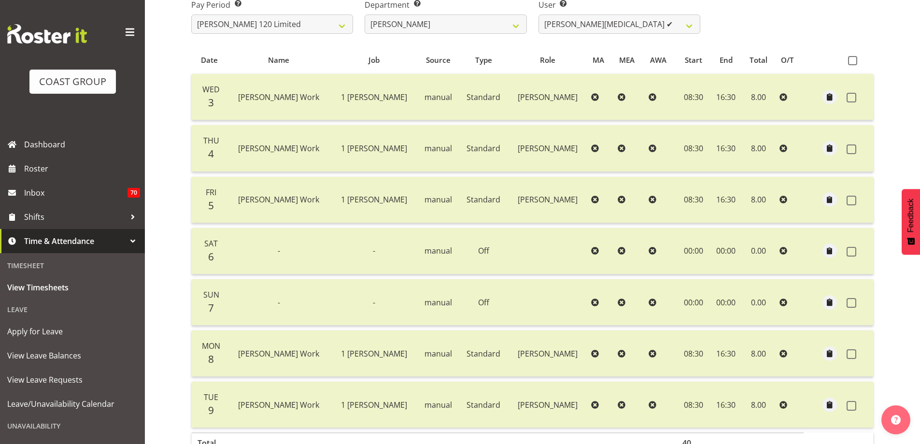
scroll to position [35, 0]
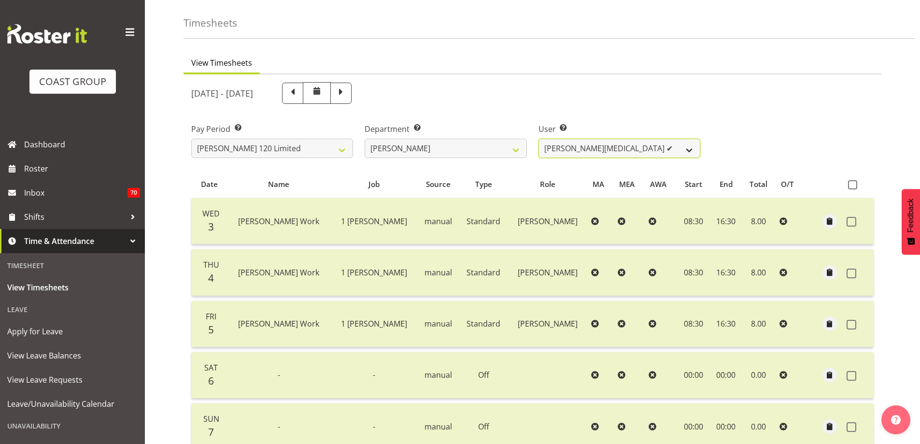
click at [688, 148] on select "[PERSON_NAME] Whetu ✔ [PERSON_NAME] ✔ [PERSON_NAME] ❌ [PERSON_NAME] ✔ [PERSON_N…" at bounding box center [620, 148] width 162 height 19
select select "10438"
click at [539, 139] on select "[PERSON_NAME] Whetu ✔ [PERSON_NAME] ✔ [PERSON_NAME] ❌ [PERSON_NAME] ✔ [PERSON_N…" at bounding box center [620, 148] width 162 height 19
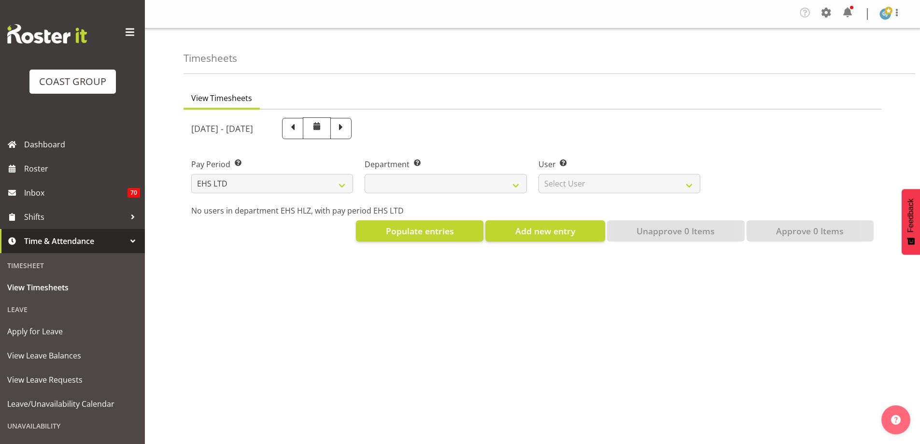
select select "7"
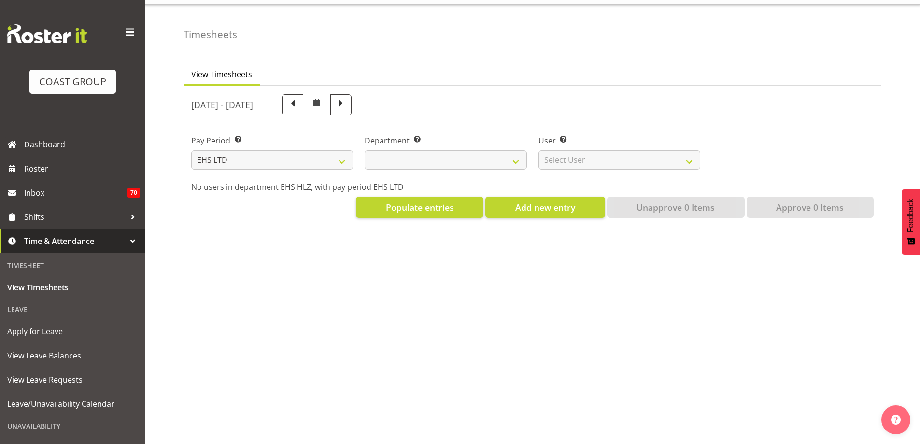
select select
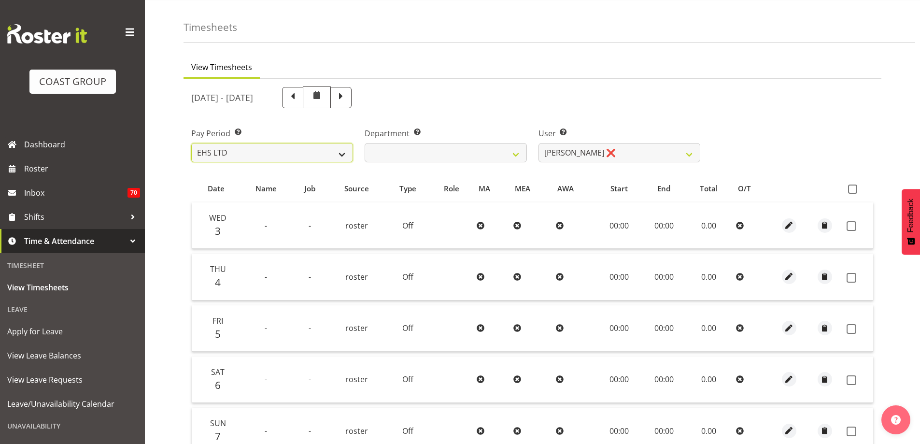
click at [344, 152] on select "SLP LTD EHS LTD DW LTD VEHICLES Carlton Events [PERSON_NAME] 120 Limited Wellin…" at bounding box center [272, 152] width 162 height 19
select select "149"
click at [191, 143] on select "SLP LTD EHS LTD DW LTD VEHICLES Carlton Events [PERSON_NAME] 120 Limited Wellin…" at bounding box center [272, 152] width 162 height 19
select select
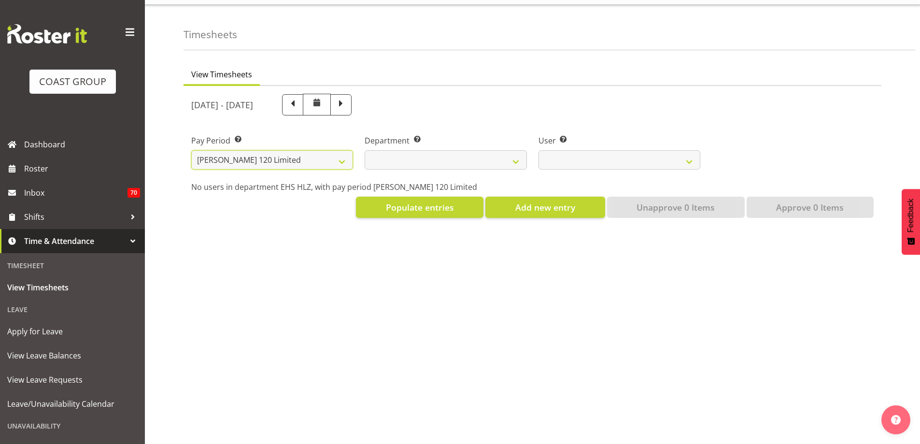
select select
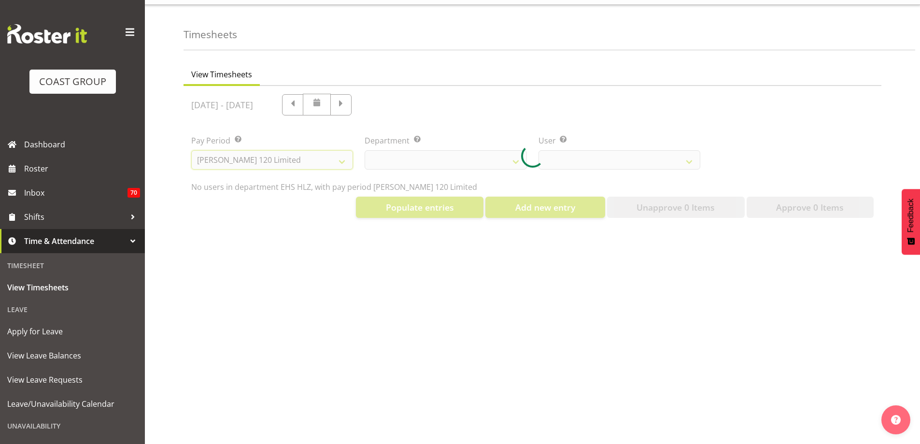
select select
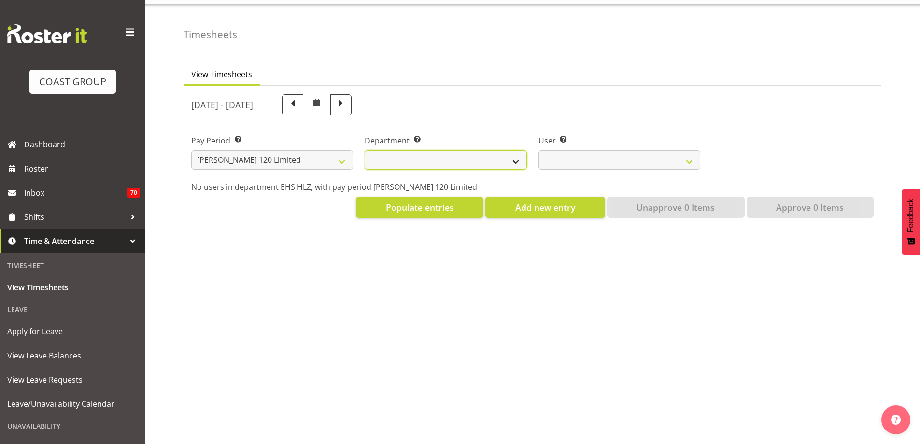
click at [516, 155] on select "[PERSON_NAME]" at bounding box center [446, 159] width 162 height 19
select select "751"
click at [365, 150] on select "[PERSON_NAME]" at bounding box center [446, 159] width 162 height 19
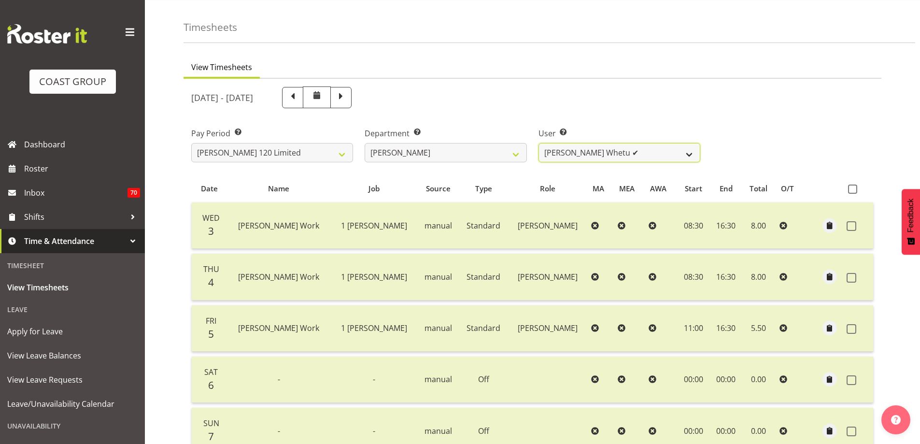
click at [688, 153] on select "[PERSON_NAME] Whetu ✔ [PERSON_NAME] ✔ [PERSON_NAME] ❌ [PERSON_NAME] ✔ [PERSON_N…" at bounding box center [620, 152] width 162 height 19
select select "10438"
click at [539, 143] on select "[PERSON_NAME] Whetu ✔ [PERSON_NAME] ✔ [PERSON_NAME] ❌ [PERSON_NAME] ✔ [PERSON_N…" at bounding box center [620, 152] width 162 height 19
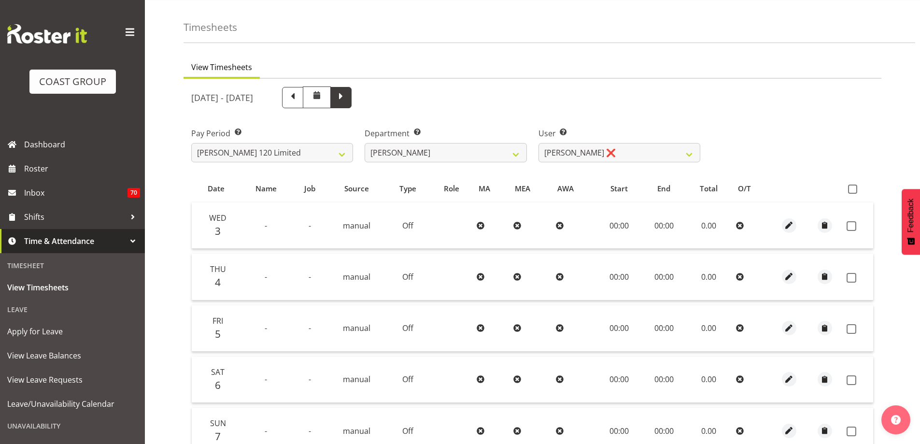
click at [347, 102] on span at bounding box center [341, 96] width 13 height 13
select select
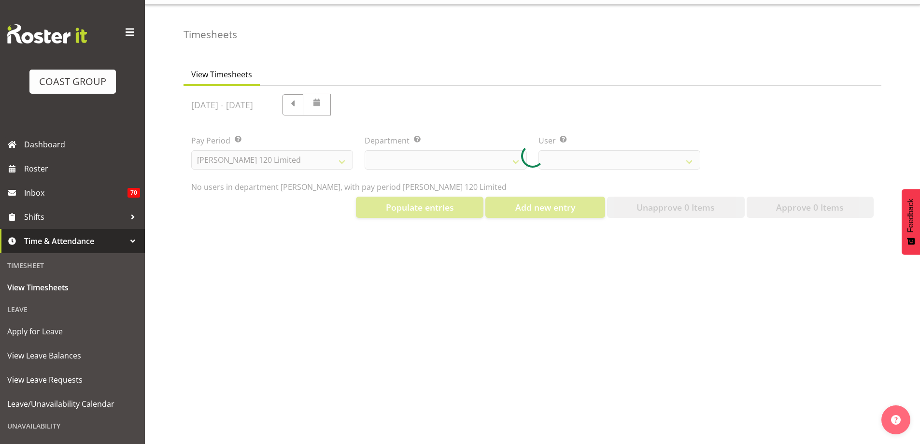
select select "10438"
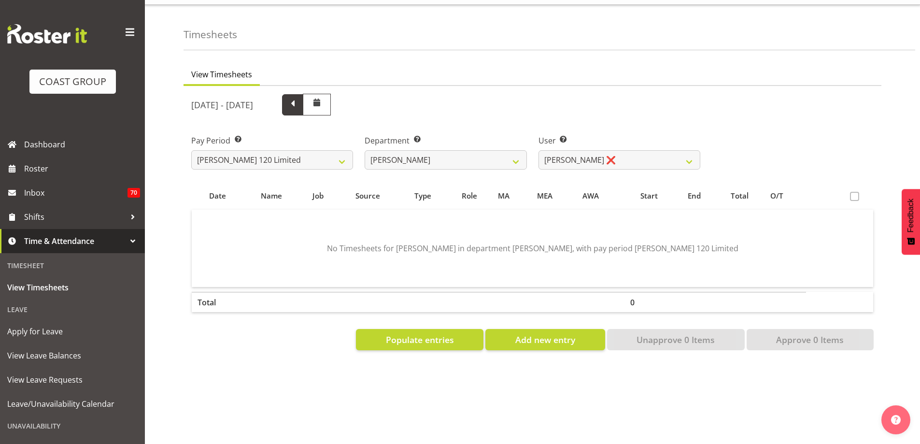
click at [299, 98] on span at bounding box center [292, 104] width 13 height 13
select select
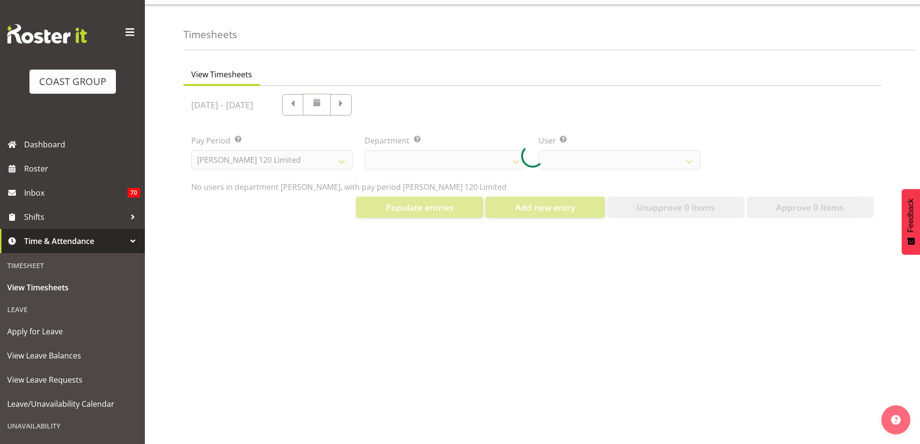
select select "10438"
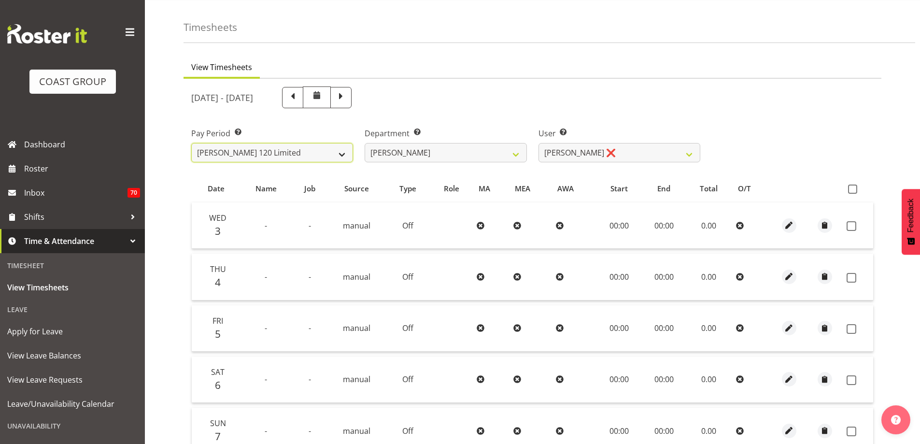
click at [340, 154] on select "SLP LTD EHS LTD DW LTD VEHICLES Carlton Events [PERSON_NAME] 120 Limited Wellin…" at bounding box center [272, 152] width 162 height 19
click at [191, 143] on select "SLP LTD EHS LTD DW LTD VEHICLES Carlton Events [PERSON_NAME] 120 Limited Wellin…" at bounding box center [272, 152] width 162 height 19
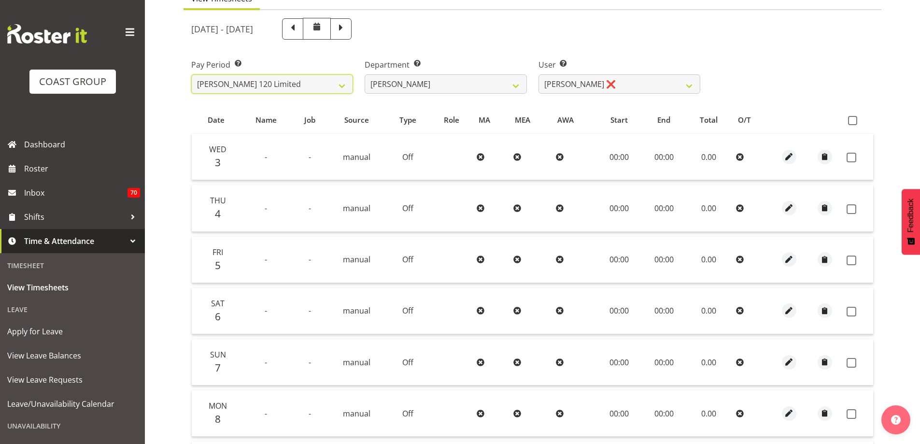
scroll to position [0, 0]
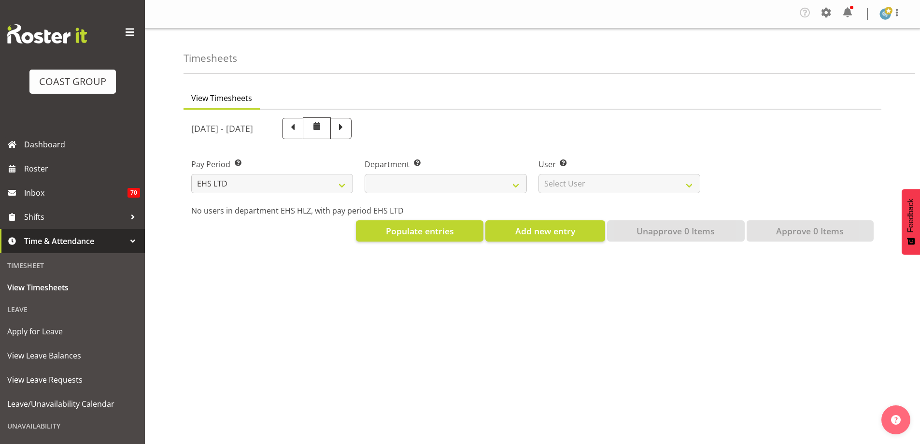
select select "7"
select select
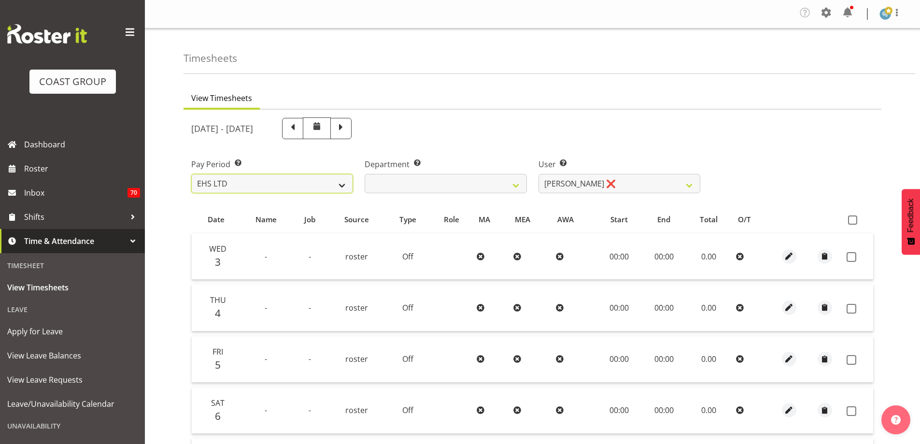
click at [341, 185] on select "SLP LTD EHS LTD DW LTD VEHICLES Carlton Events [PERSON_NAME] 120 Limited Wellin…" at bounding box center [272, 183] width 162 height 19
select select "149"
click at [191, 174] on select "SLP LTD EHS LTD DW LTD VEHICLES Carlton Events [PERSON_NAME] 120 Limited Wellin…" at bounding box center [272, 183] width 162 height 19
select select
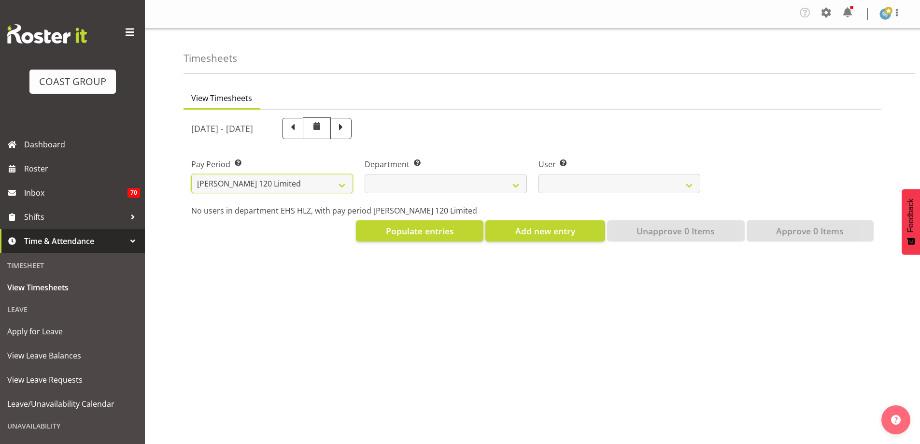
select select
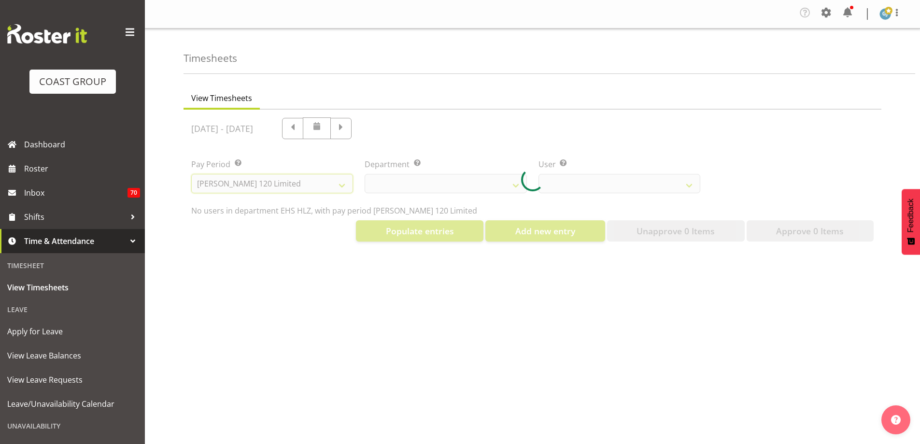
select select
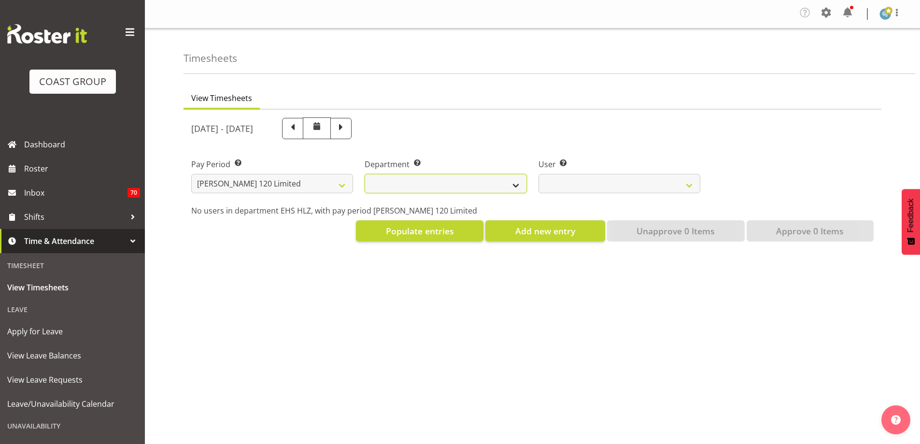
click at [514, 185] on select "[PERSON_NAME]" at bounding box center [446, 183] width 162 height 19
select select "751"
click at [365, 174] on select "[PERSON_NAME]" at bounding box center [446, 183] width 162 height 19
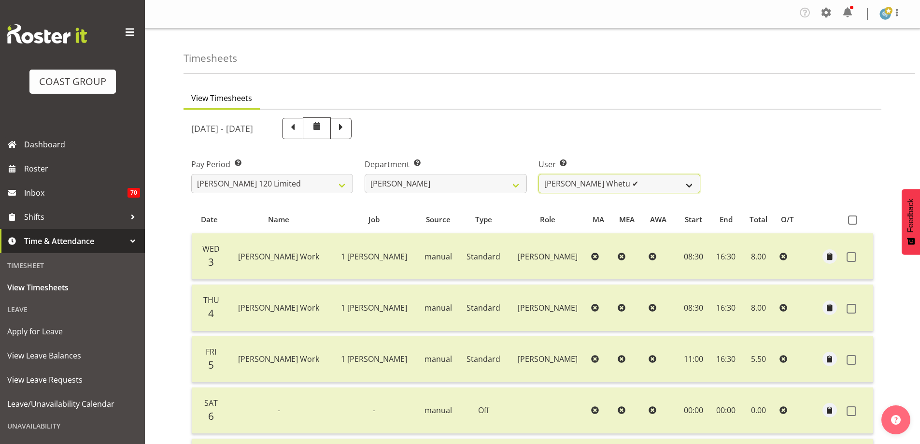
click at [690, 184] on select "[PERSON_NAME] Whetu ✔ [PERSON_NAME] ✔ [PERSON_NAME] ❌ [PERSON_NAME] ✔ [PERSON_N…" at bounding box center [620, 183] width 162 height 19
select select "10438"
click at [539, 174] on select "[PERSON_NAME] Whetu ✔ [PERSON_NAME] ✔ [PERSON_NAME] ❌ [PERSON_NAME] ✔ [PERSON_N…" at bounding box center [620, 183] width 162 height 19
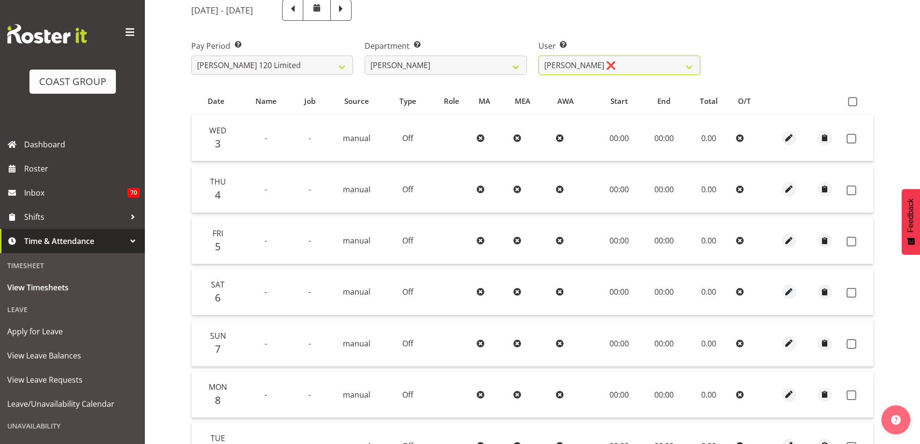
scroll to position [35, 0]
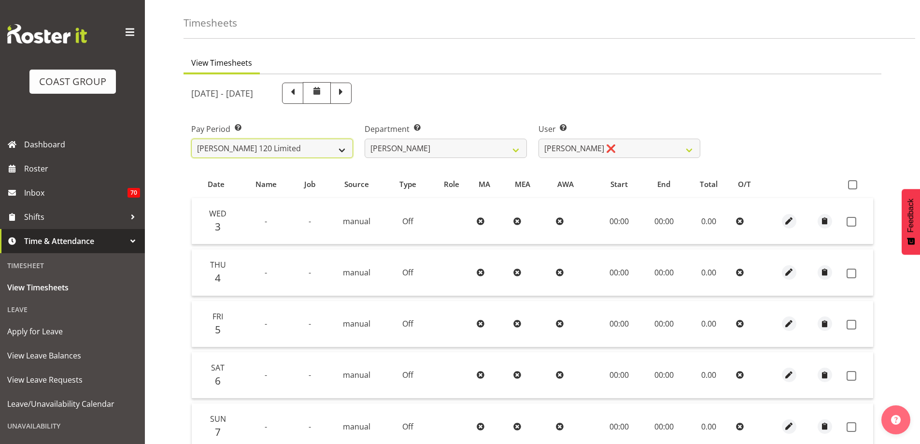
click at [343, 151] on select "SLP LTD EHS LTD DW LTD VEHICLES Carlton Events [PERSON_NAME] 120 Limited Wellin…" at bounding box center [272, 148] width 162 height 19
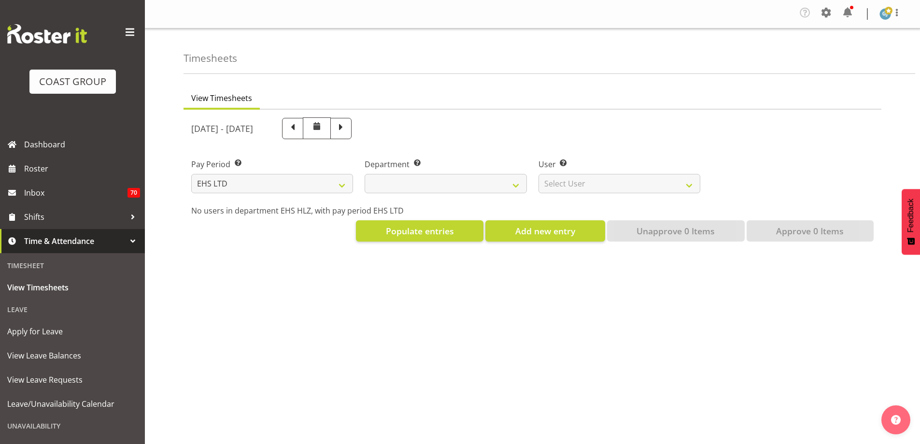
select select "7"
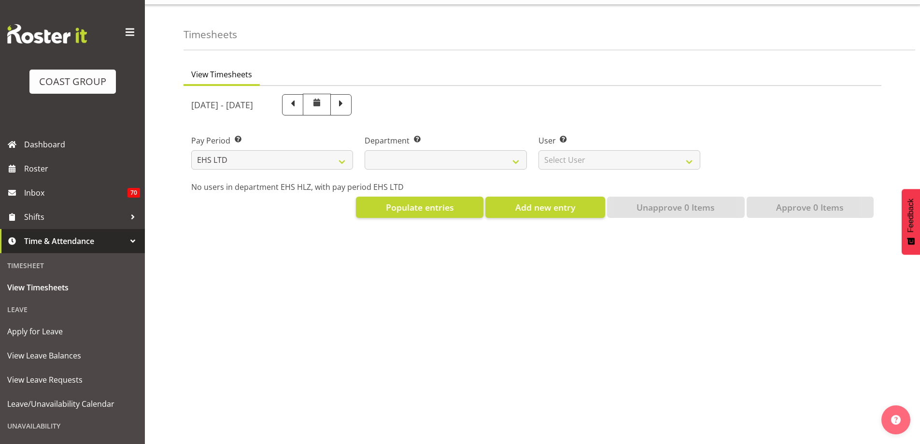
select select
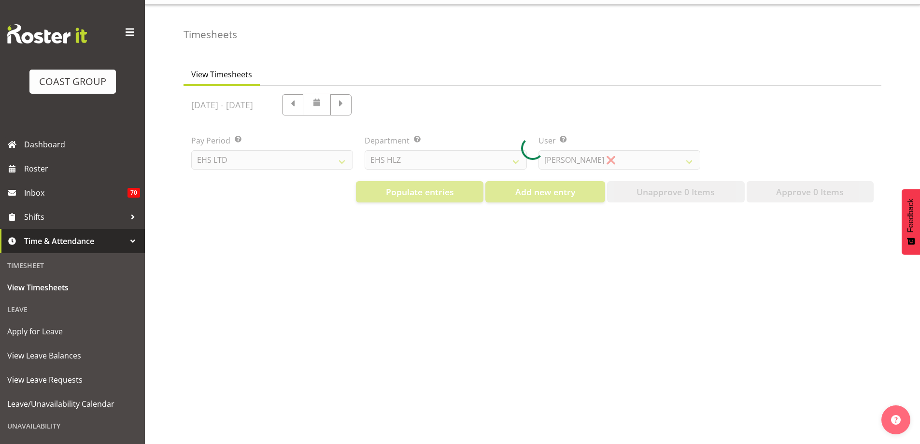
click at [343, 156] on div at bounding box center [533, 148] width 698 height 124
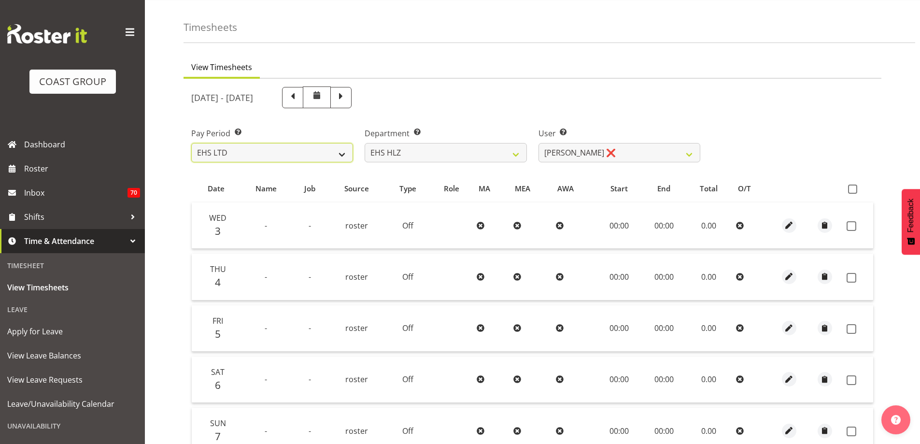
click at [342, 154] on select "SLP LTD EHS LTD DW LTD VEHICLES Carlton Events [PERSON_NAME] 120 Limited Wellin…" at bounding box center [272, 152] width 162 height 19
select select "149"
click at [191, 143] on select "SLP LTD EHS LTD DW LTD VEHICLES Carlton Events [PERSON_NAME] 120 Limited Wellin…" at bounding box center [272, 152] width 162 height 19
select select
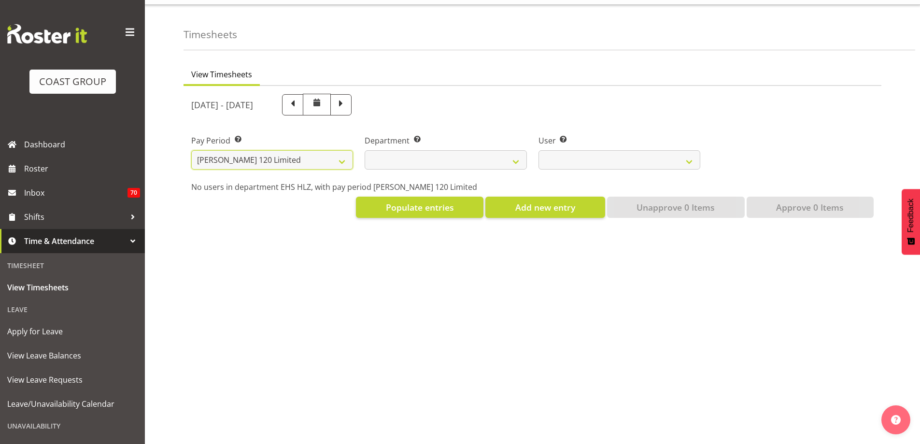
select select
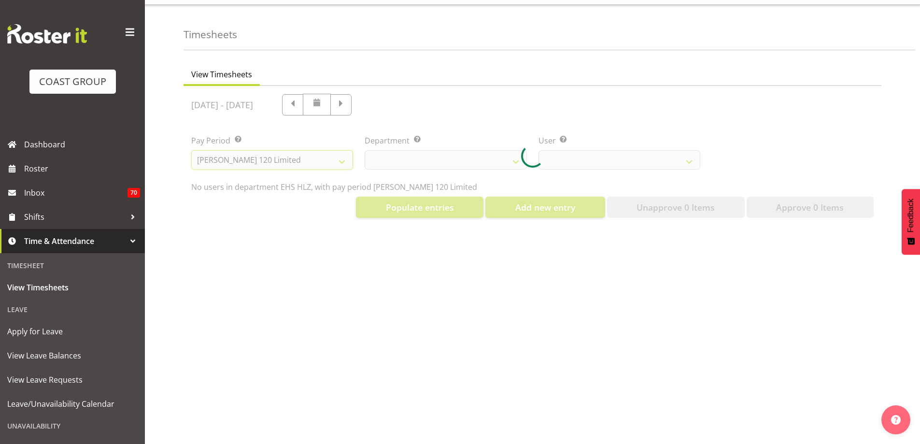
select select
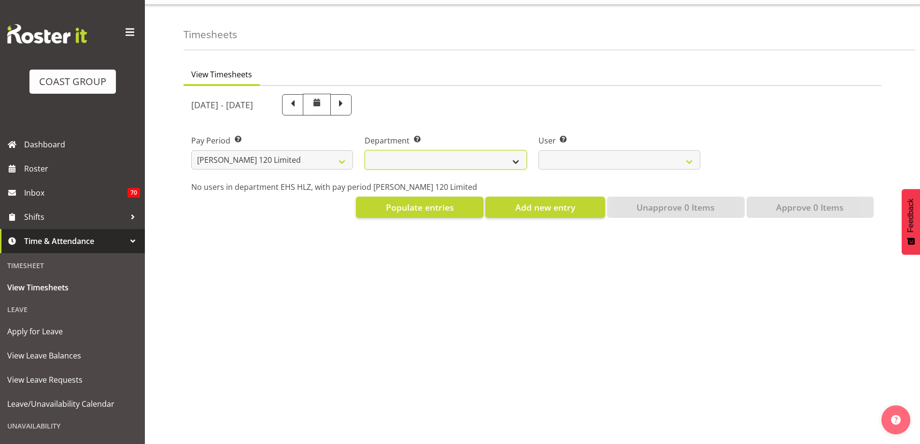
click at [516, 154] on select "[PERSON_NAME]" at bounding box center [446, 159] width 162 height 19
select select "751"
click at [365, 150] on select "[PERSON_NAME]" at bounding box center [446, 159] width 162 height 19
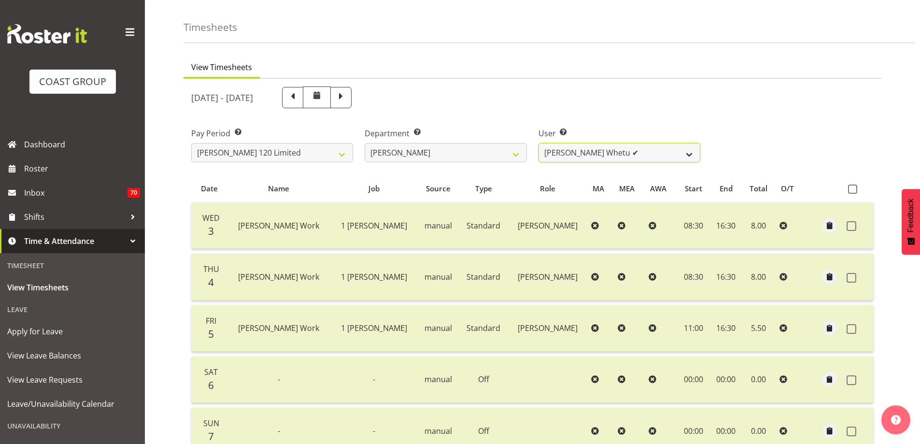
click at [691, 157] on select "[PERSON_NAME] Whetu ✔ [PERSON_NAME] ✔ [PERSON_NAME] ❌ [PERSON_NAME] ✔ [PERSON_N…" at bounding box center [620, 152] width 162 height 19
select select "10438"
click at [539, 143] on select "[PERSON_NAME] Whetu ✔ [PERSON_NAME] ✔ [PERSON_NAME] ❌ [PERSON_NAME] ✔ [PERSON_N…" at bounding box center [620, 152] width 162 height 19
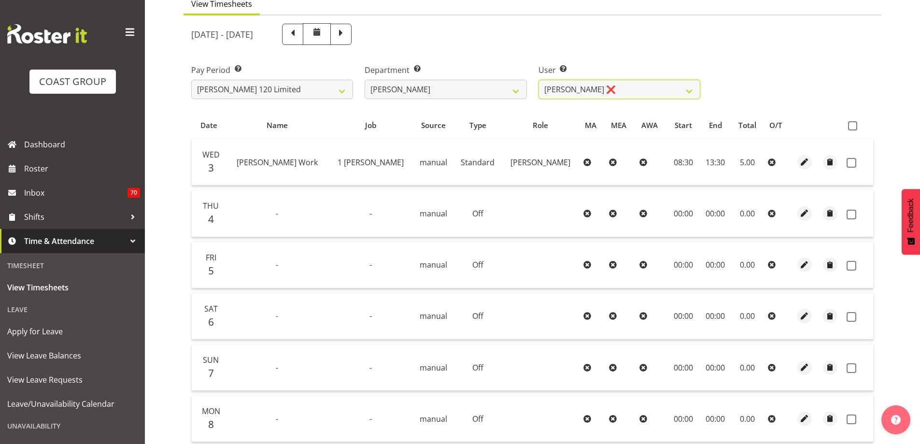
scroll to position [84, 0]
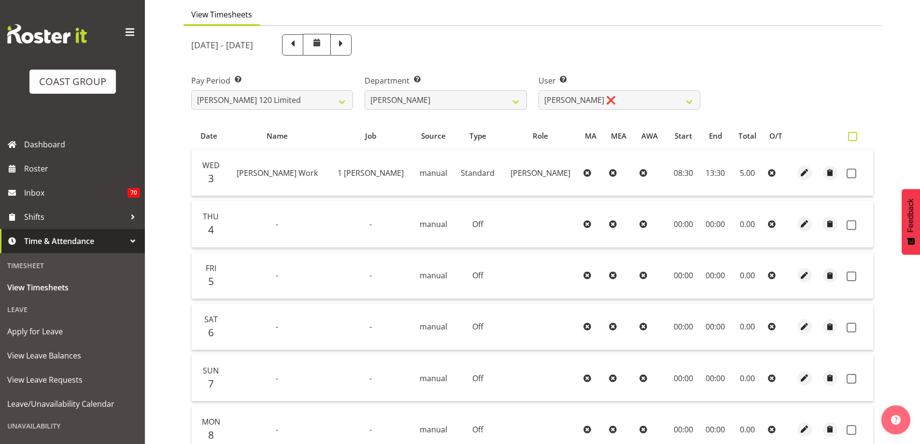
click at [852, 136] on span at bounding box center [852, 136] width 9 height 9
click at [852, 136] on input "checkbox" at bounding box center [851, 136] width 6 height 6
checkbox input "true"
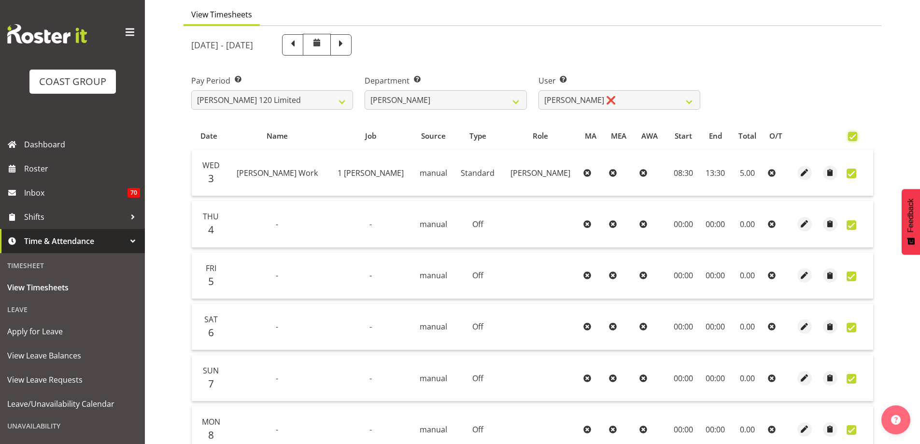
checkbox input "true"
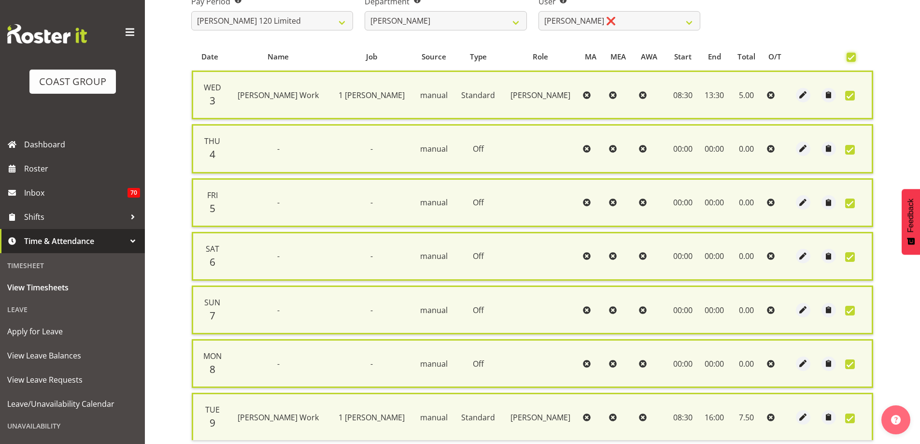
scroll to position [244, 0]
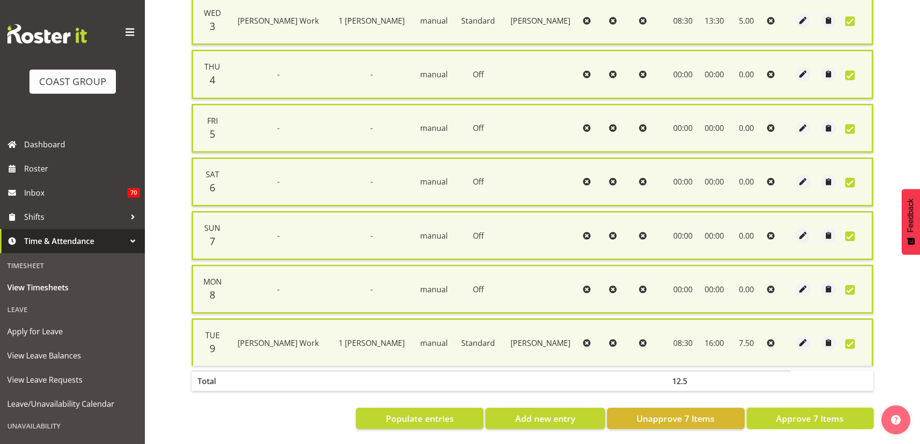
click at [834, 413] on span "Approve 7 Items" at bounding box center [810, 418] width 68 height 13
checkbox input "false"
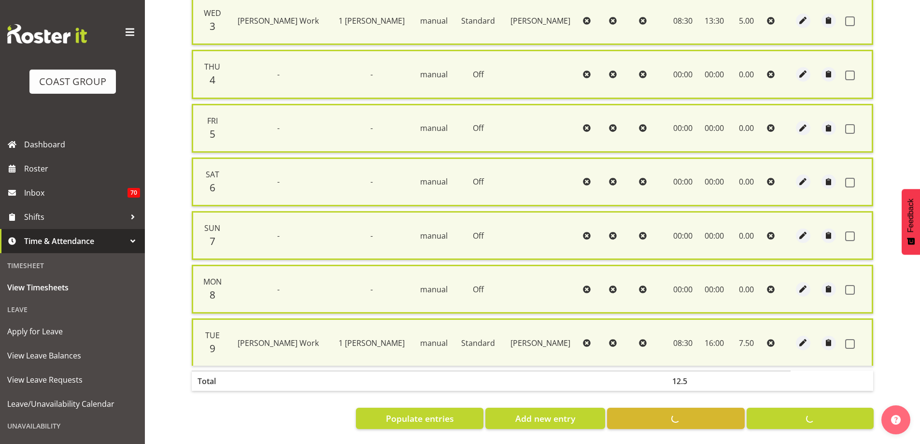
checkbox input "false"
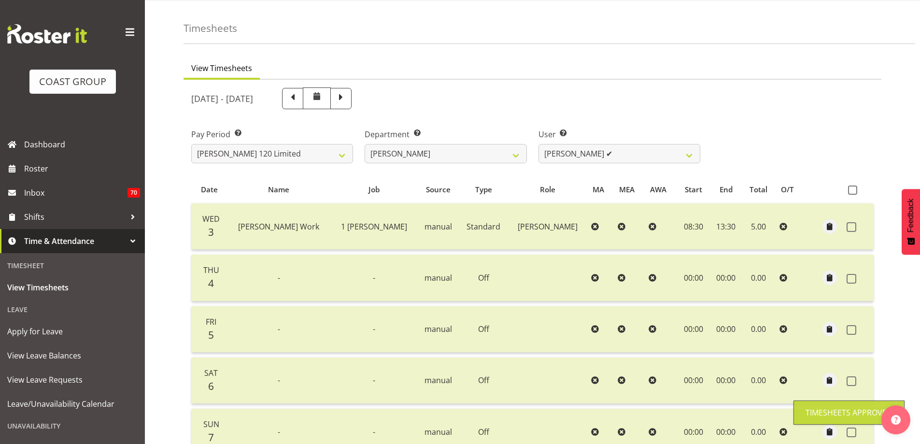
scroll to position [0, 0]
